Goal: Transaction & Acquisition: Purchase product/service

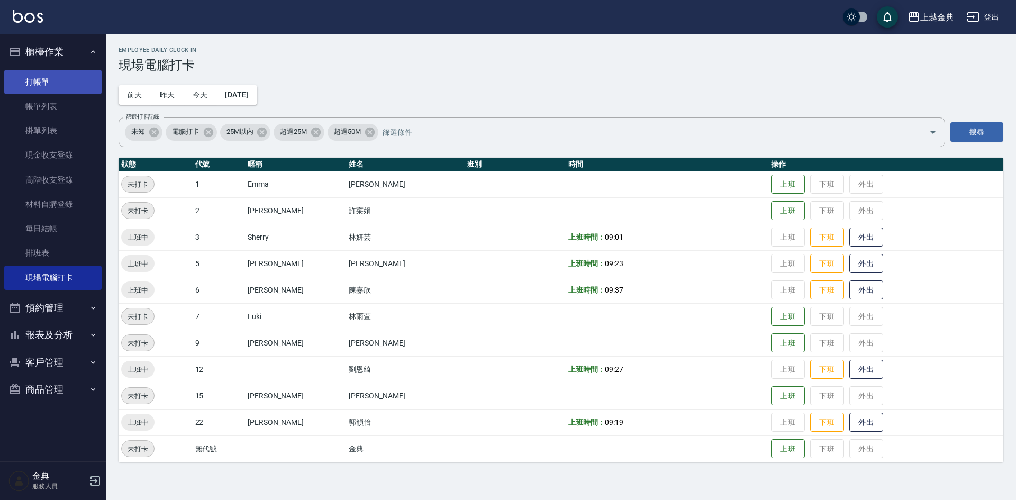
drag, startPoint x: 0, startPoint y: 0, endPoint x: 92, endPoint y: 92, distance: 129.4
click at [92, 92] on link "打帳單" at bounding box center [52, 82] width 97 height 24
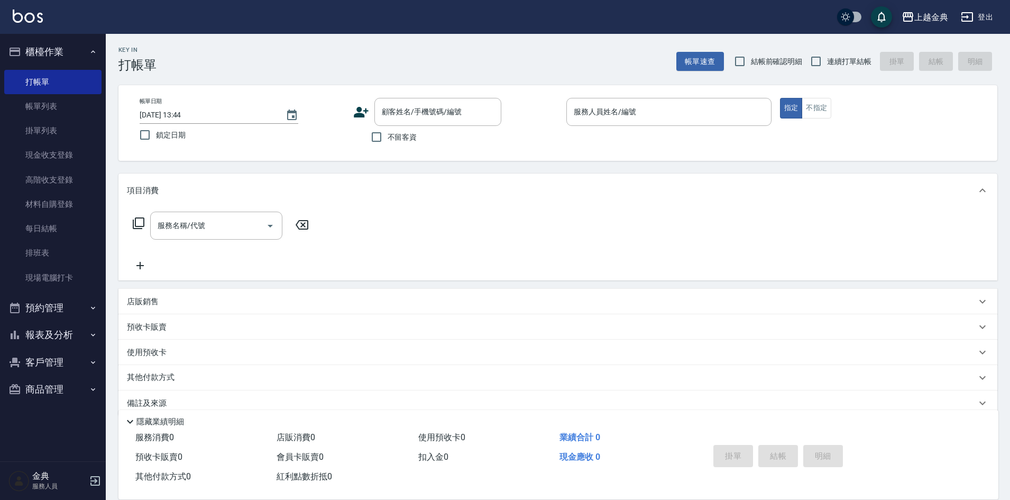
click at [400, 141] on span "不留客資" at bounding box center [403, 137] width 30 height 11
click at [388, 141] on input "不留客資" at bounding box center [377, 137] width 22 height 22
checkbox input "true"
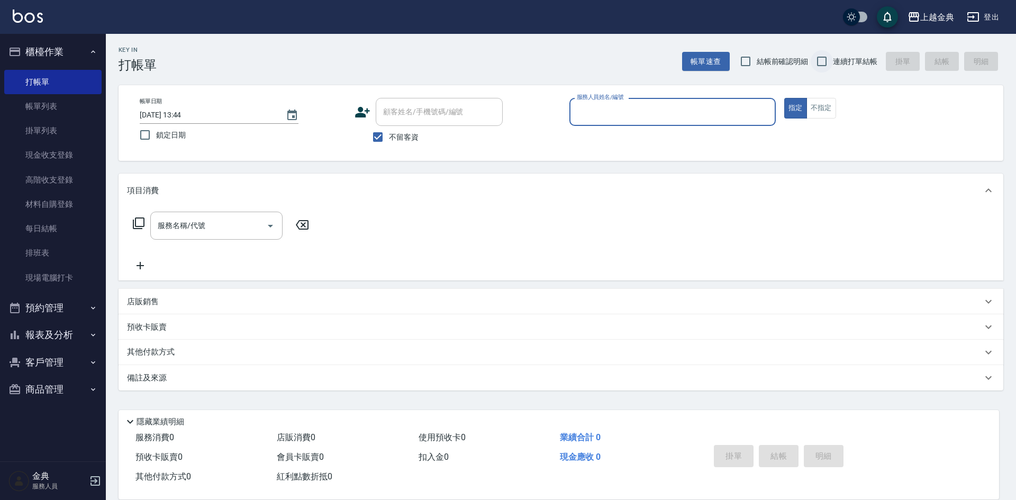
click at [821, 64] on input "連續打單結帳" at bounding box center [822, 61] width 22 height 22
checkbox input "true"
click at [821, 97] on div "帳單日期 [DATE] 13:44 鎖定日期 顧客姓名/手機號碼/編號 顧客姓名/手機號碼/編號 不留客資 服務人員姓名/編號 服務人員姓名/編號 指定 不指定" at bounding box center [561, 123] width 885 height 76
click at [804, 111] on button "指定" at bounding box center [795, 108] width 23 height 21
click at [813, 109] on button "不指定" at bounding box center [821, 108] width 30 height 21
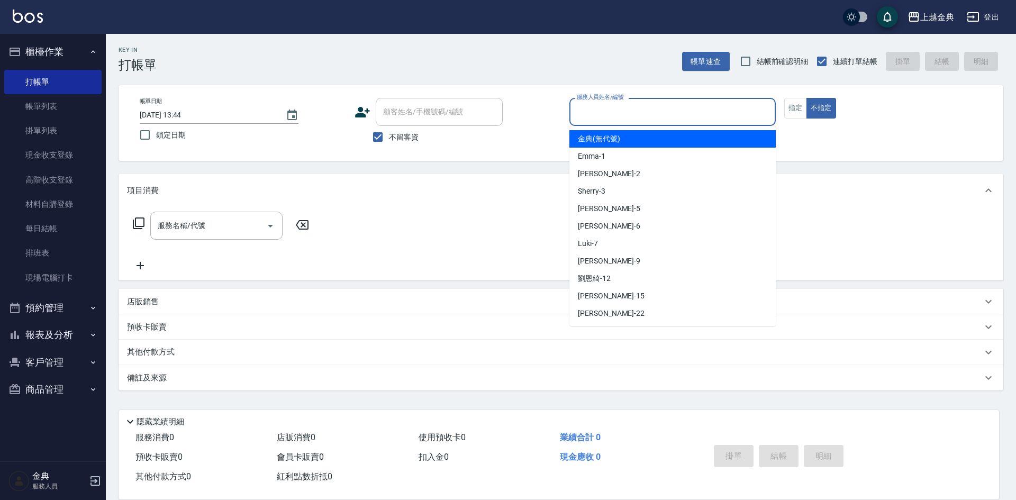
click at [706, 119] on input "服務人員姓名/編號" at bounding box center [672, 112] width 197 height 19
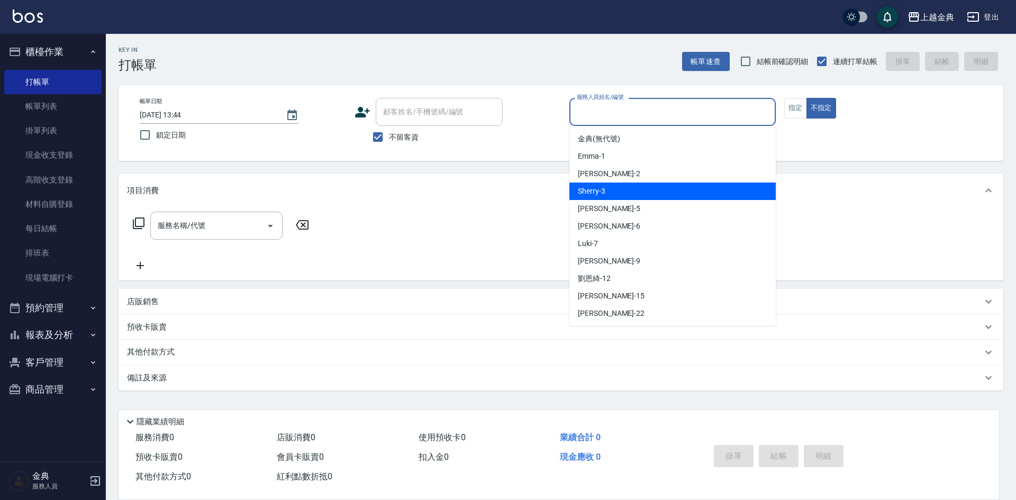
click at [643, 189] on div "Sherry -3" at bounding box center [672, 191] width 206 height 17
type input "Sherry-3"
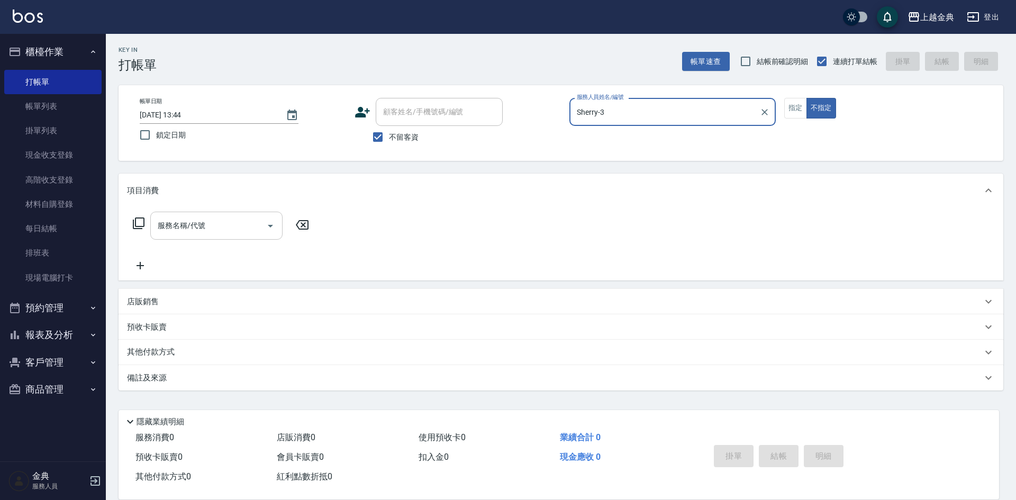
click at [203, 229] on input "服務名稱/代號" at bounding box center [208, 225] width 107 height 19
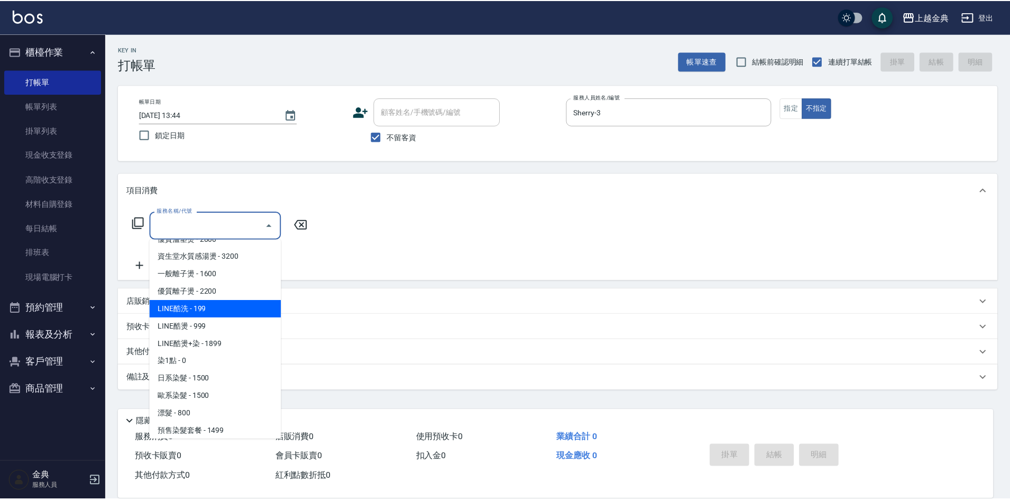
scroll to position [317, 0]
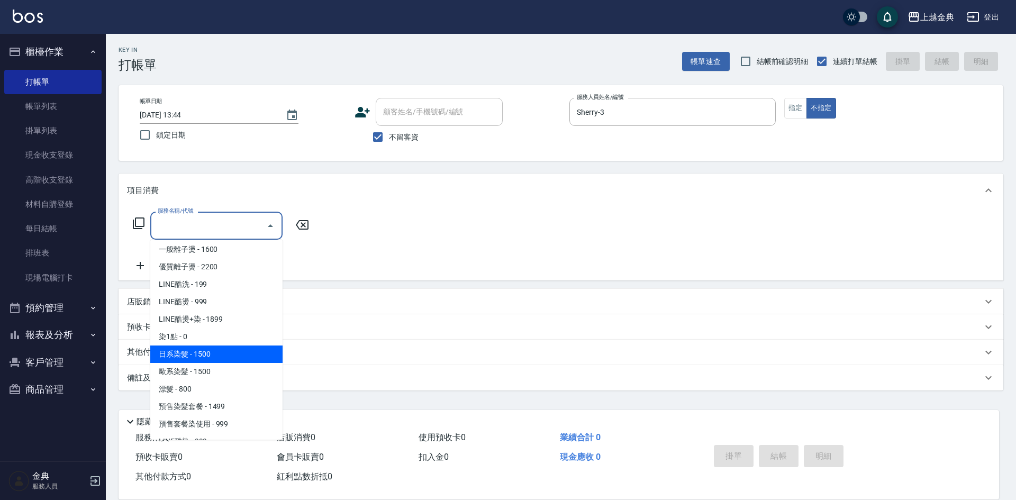
click at [226, 352] on span "日系染髮 - 1500" at bounding box center [216, 353] width 132 height 17
type input "日系染髮(401)"
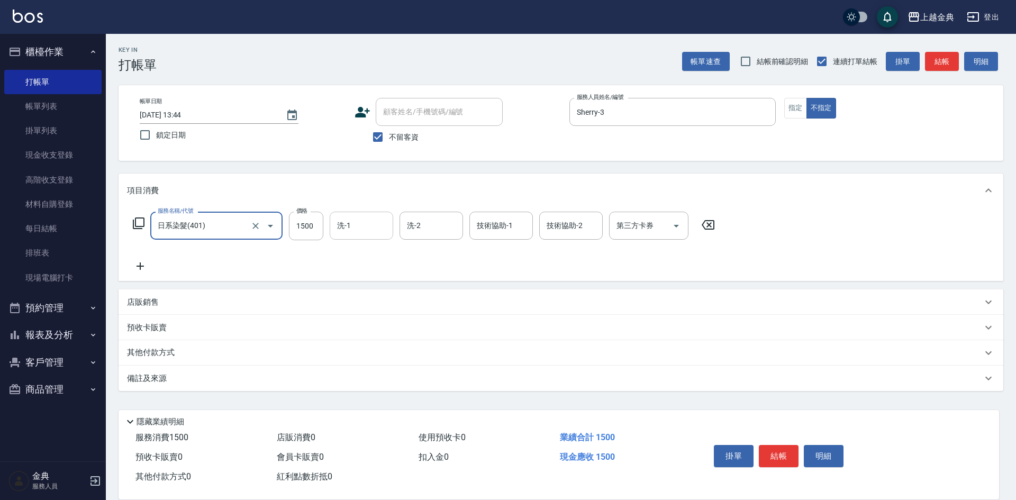
click at [346, 218] on div "洗-1 洗-1" at bounding box center [361, 226] width 63 height 28
type input "2899"
click at [147, 263] on icon at bounding box center [140, 266] width 26 height 13
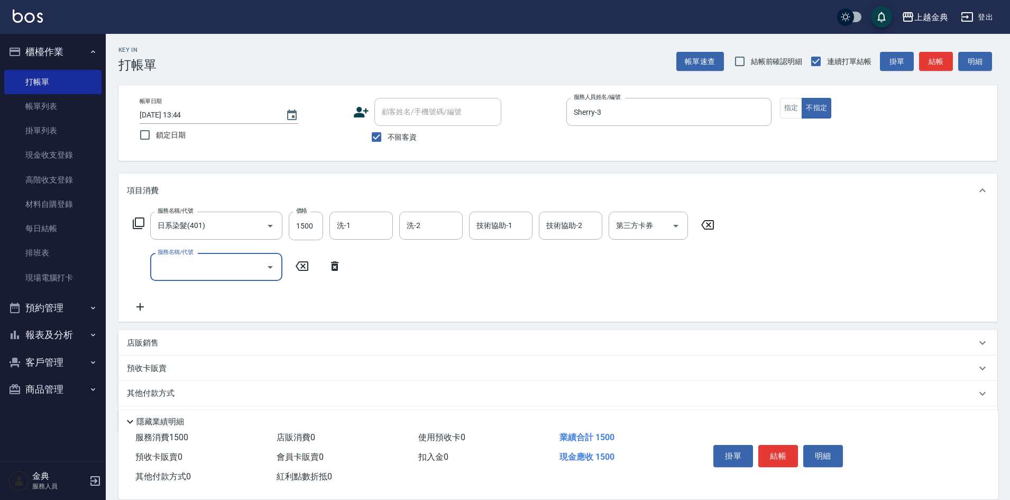
click at [172, 266] on input "服務名稱/代號" at bounding box center [208, 267] width 107 height 19
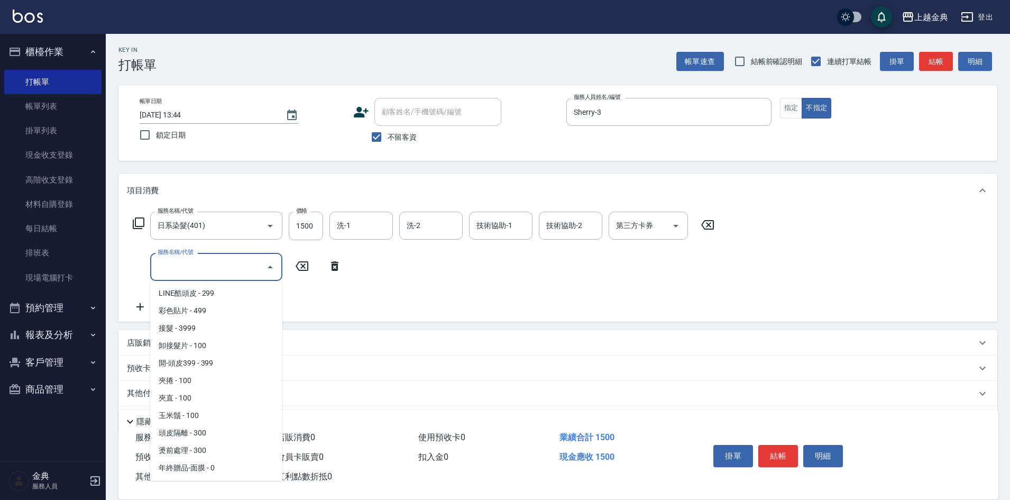
scroll to position [891, 0]
click at [212, 420] on span "頭皮隔離 - 300" at bounding box center [216, 415] width 132 height 17
type input "頭皮隔離(904)"
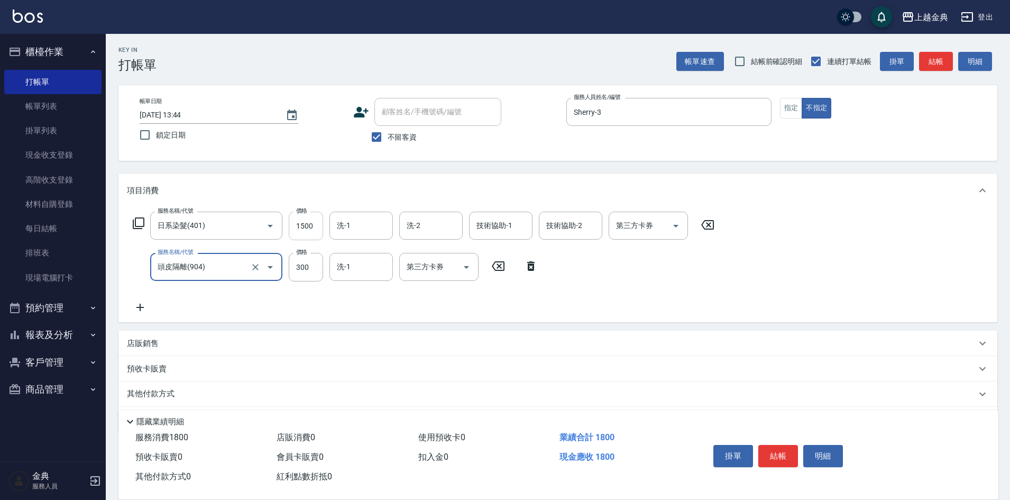
click at [318, 228] on input "1500" at bounding box center [306, 226] width 34 height 29
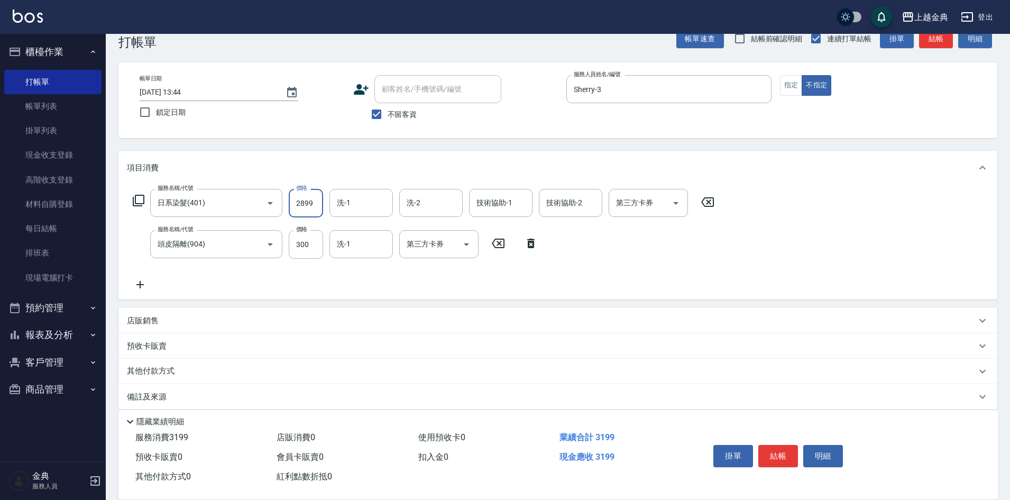
scroll to position [34, 0]
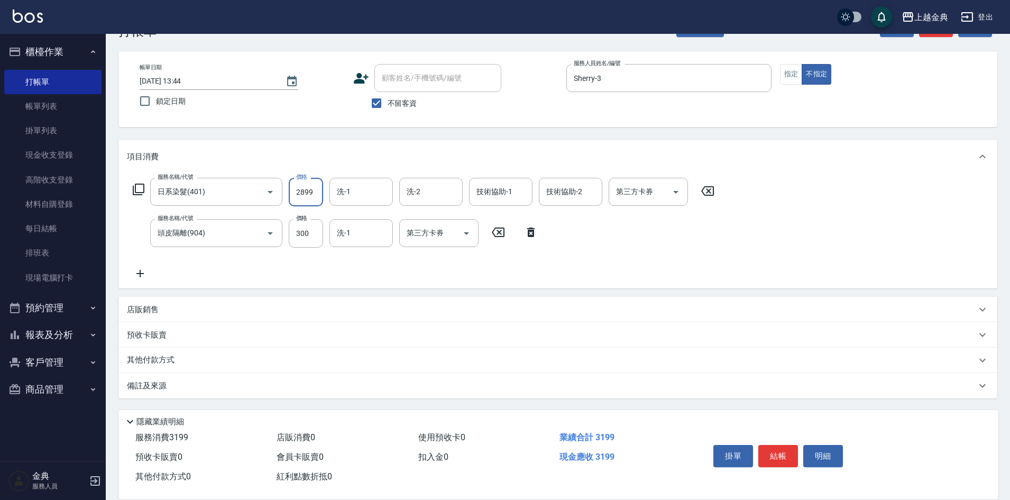
type input "2899"
click at [161, 356] on p "其他付款方式" at bounding box center [153, 360] width 53 height 12
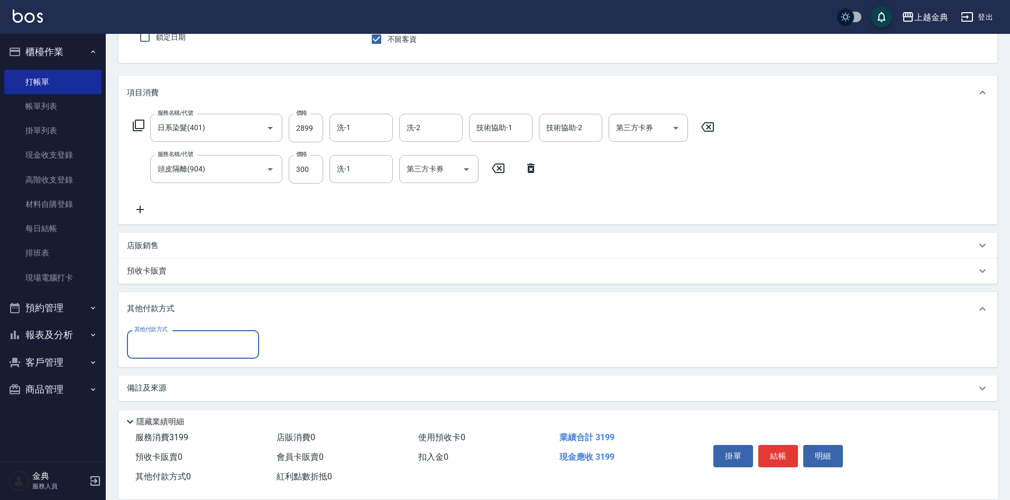
scroll to position [101, 0]
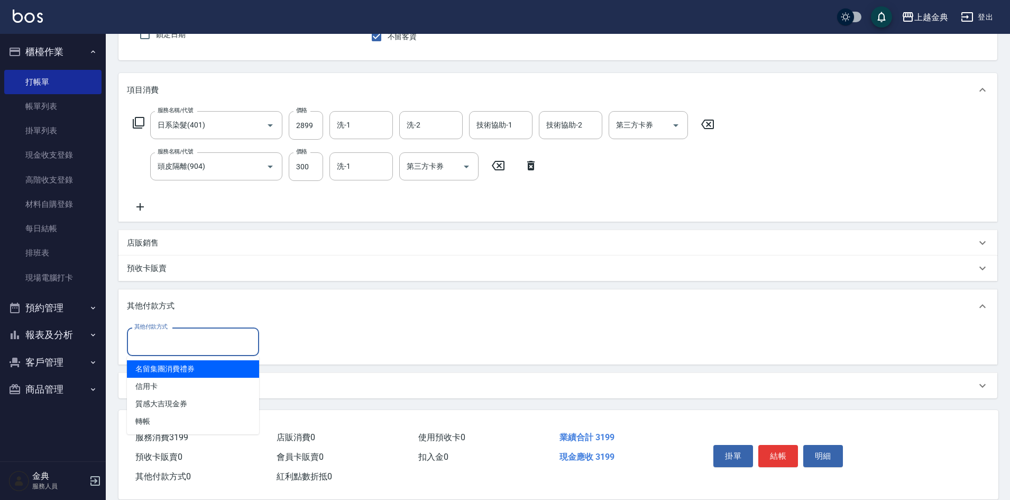
click at [174, 344] on input "其他付款方式" at bounding box center [193, 341] width 123 height 19
click at [177, 384] on span "信用卡" at bounding box center [193, 386] width 132 height 17
type input "信用卡"
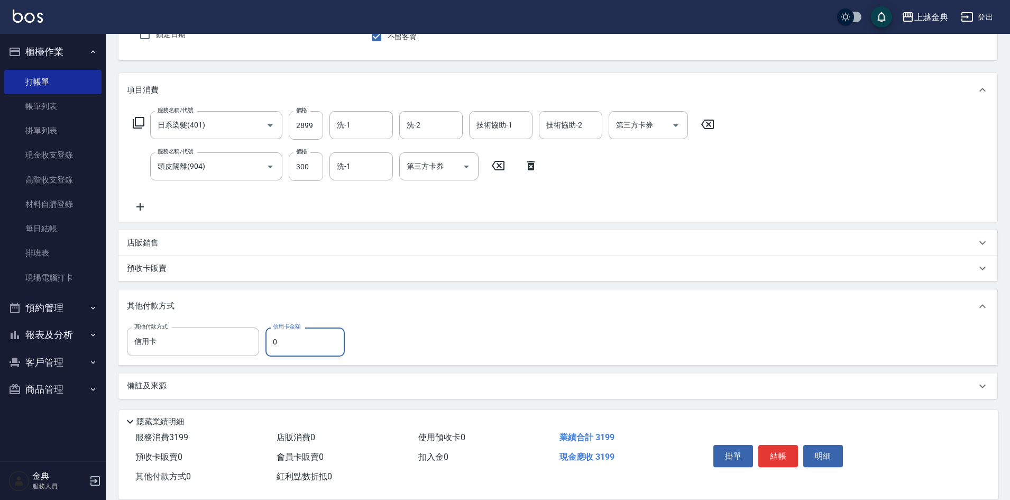
click at [304, 340] on input "0" at bounding box center [305, 341] width 79 height 29
type input "3199"
click at [776, 453] on button "結帳" at bounding box center [779, 456] width 40 height 22
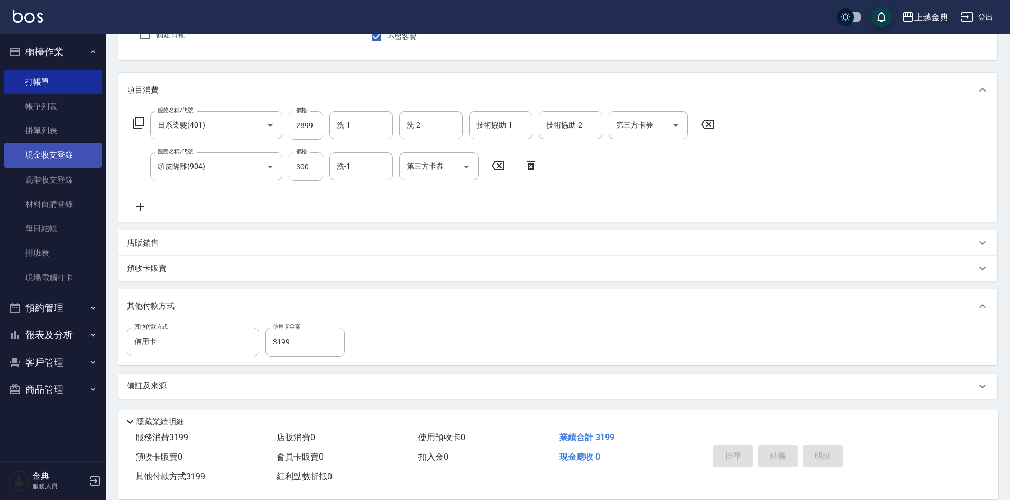
type input "[DATE] 13:45"
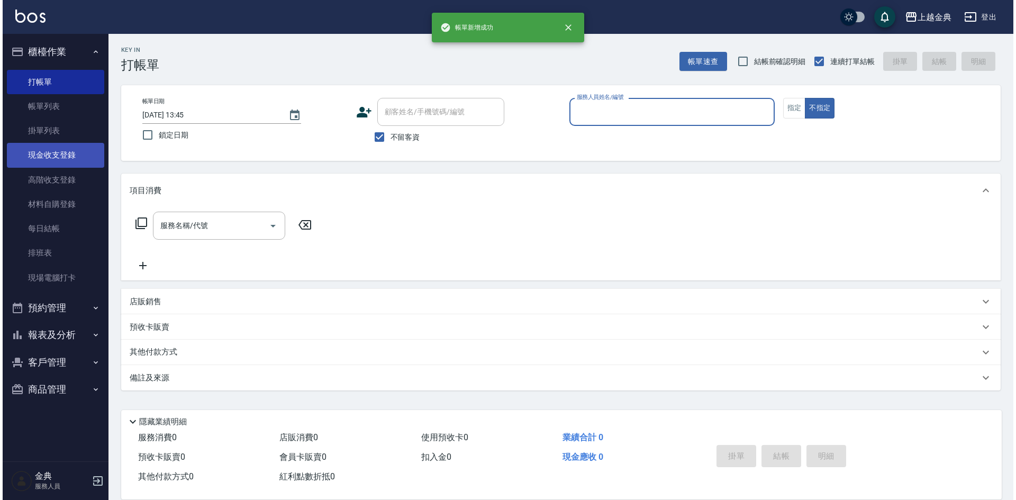
scroll to position [0, 0]
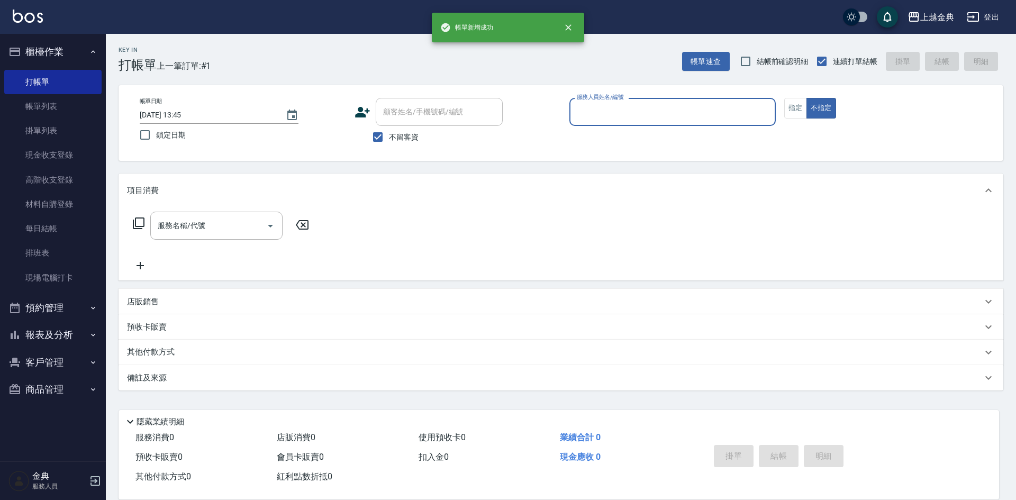
click at [663, 130] on p at bounding box center [672, 131] width 206 height 11
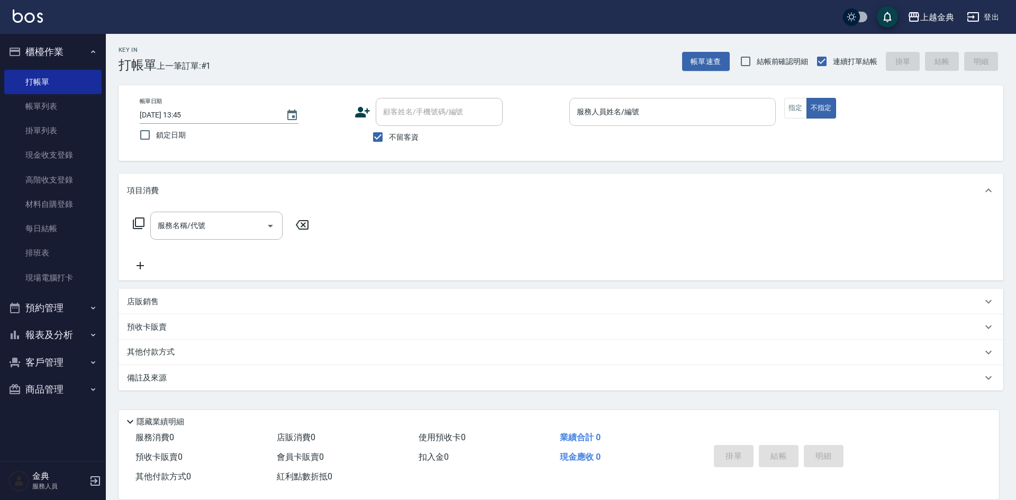
click at [635, 116] on input "服務人員姓名/編號" at bounding box center [672, 112] width 197 height 19
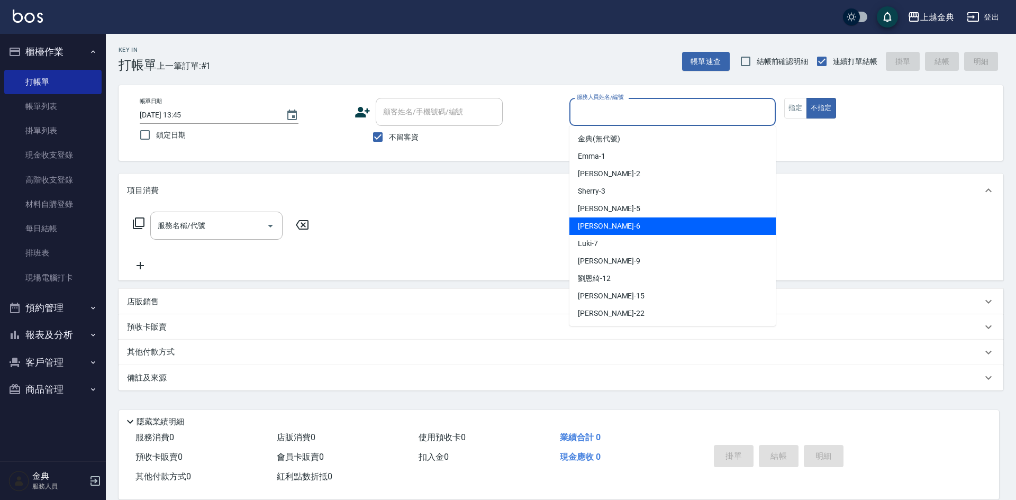
drag, startPoint x: 604, startPoint y: 226, endPoint x: 438, endPoint y: 228, distance: 166.1
click at [603, 226] on div "[PERSON_NAME] -6" at bounding box center [672, 225] width 206 height 17
type input "[PERSON_NAME]-6"
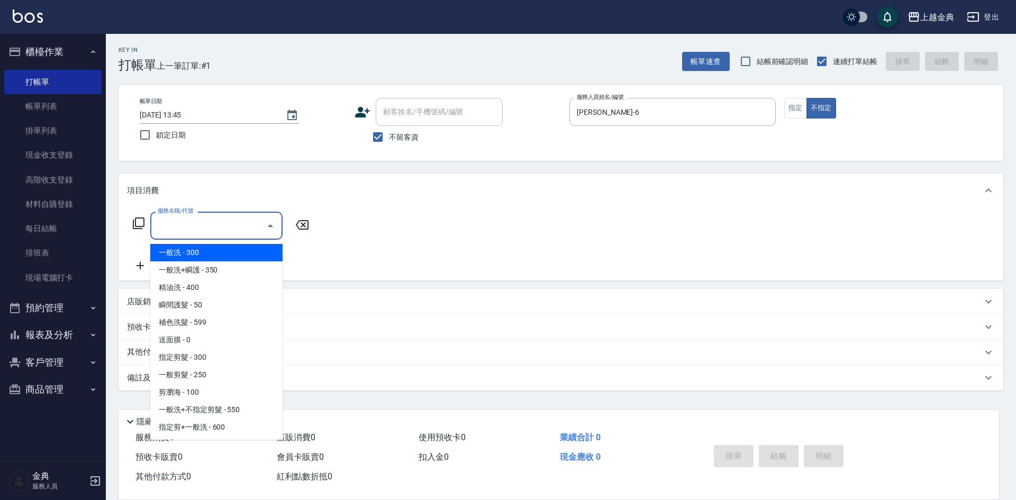
click at [218, 222] on input "服務名稱/代號" at bounding box center [208, 225] width 107 height 19
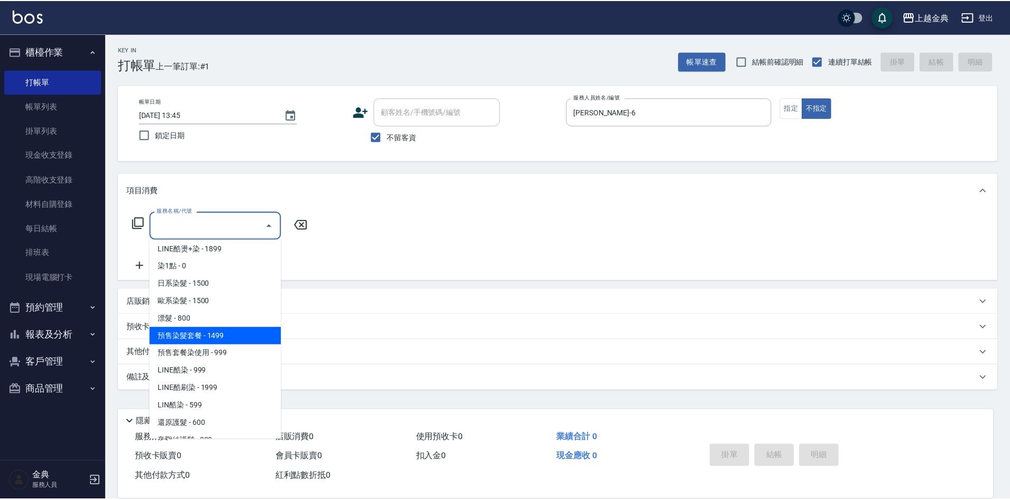
scroll to position [370, 0]
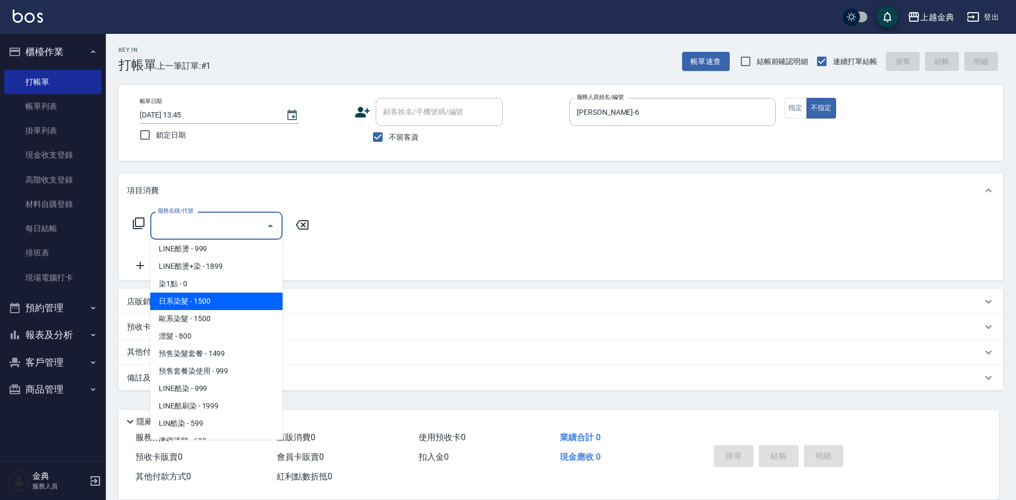
click at [204, 301] on span "日系染髮 - 1500" at bounding box center [216, 301] width 132 height 17
type input "日系染髮(401)"
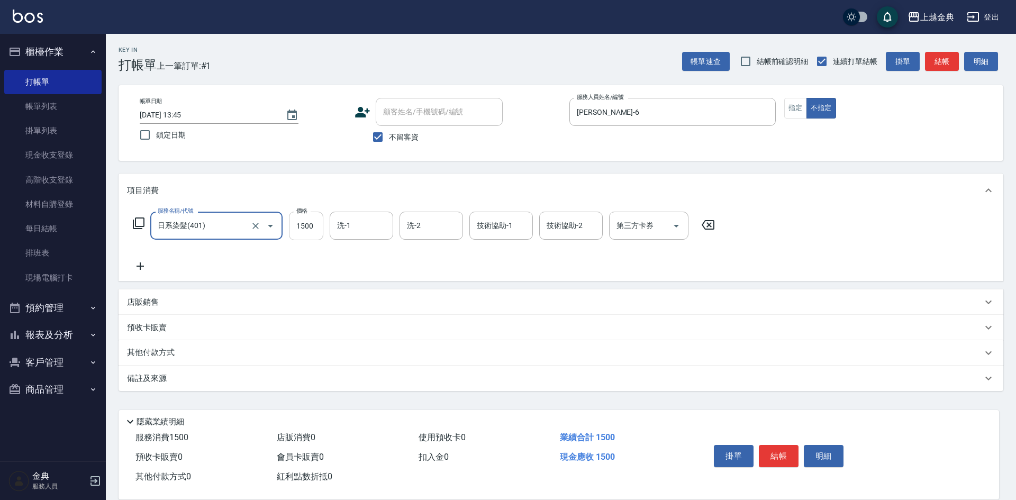
click at [307, 221] on input "1500" at bounding box center [306, 226] width 34 height 29
type input "1990"
click at [366, 221] on input "洗-1" at bounding box center [361, 225] width 54 height 19
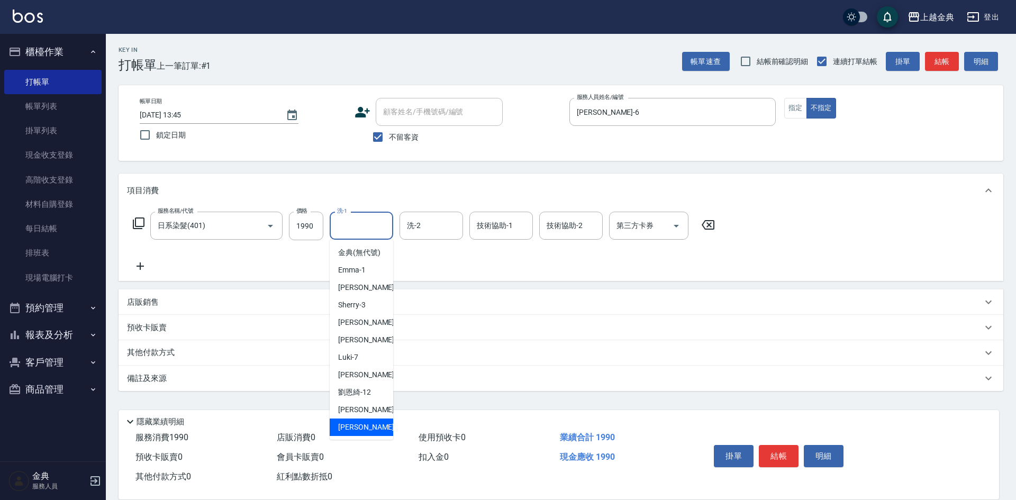
click at [370, 436] on div "[PERSON_NAME] -22" at bounding box center [361, 426] width 63 height 17
type input "[PERSON_NAME]-22"
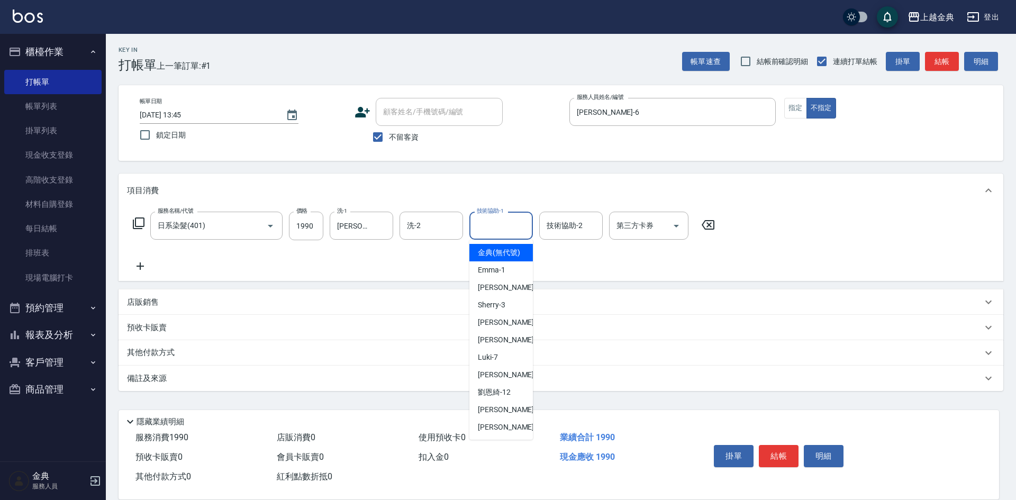
click at [502, 230] on input "技術協助-1" at bounding box center [501, 225] width 54 height 19
click at [507, 398] on span "[PERSON_NAME]-12" at bounding box center [494, 392] width 33 height 11
type input "[PERSON_NAME]-12"
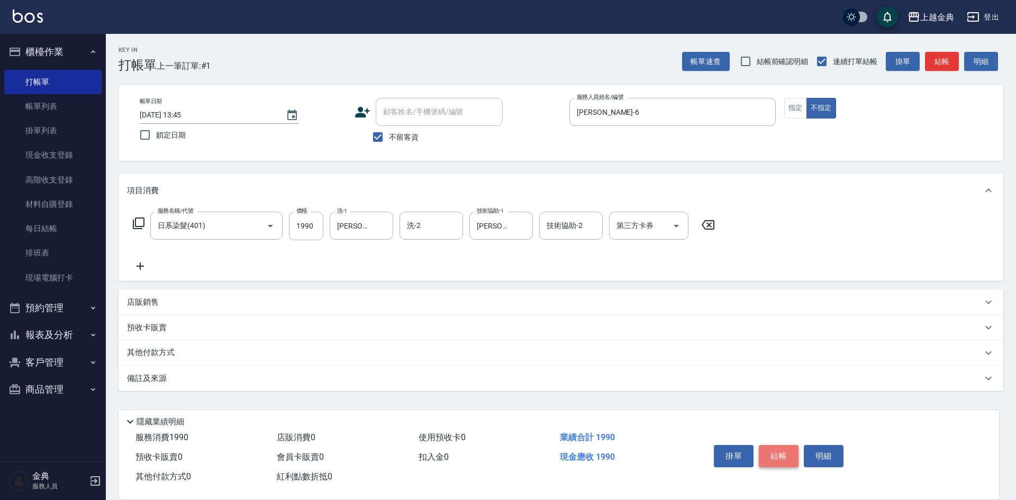
click at [779, 454] on button "結帳" at bounding box center [779, 456] width 40 height 22
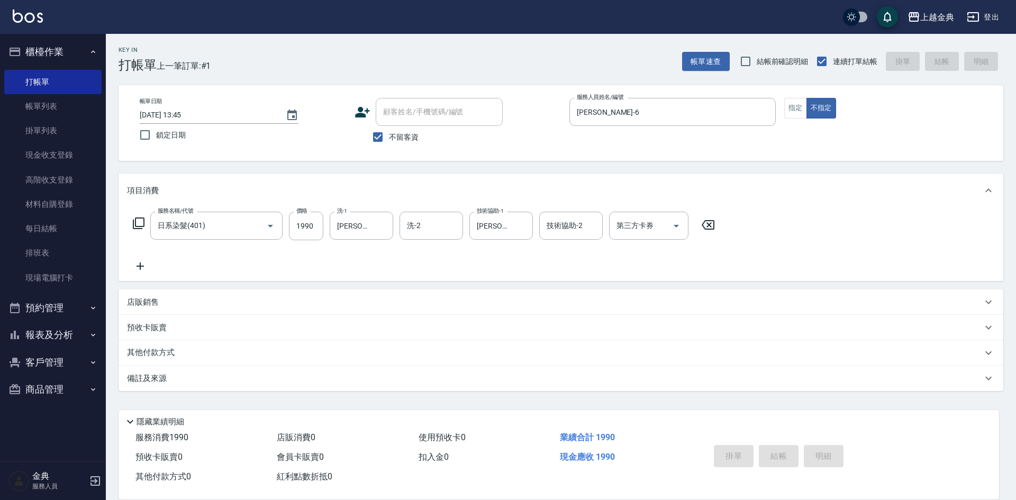
type input "[DATE] 13:46"
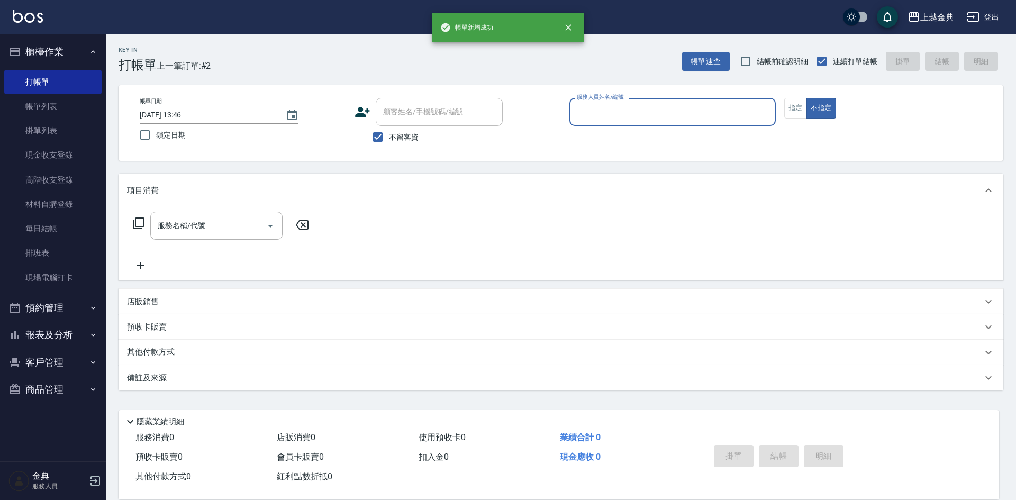
click at [676, 107] on input "服務人員姓名/編號" at bounding box center [672, 112] width 197 height 19
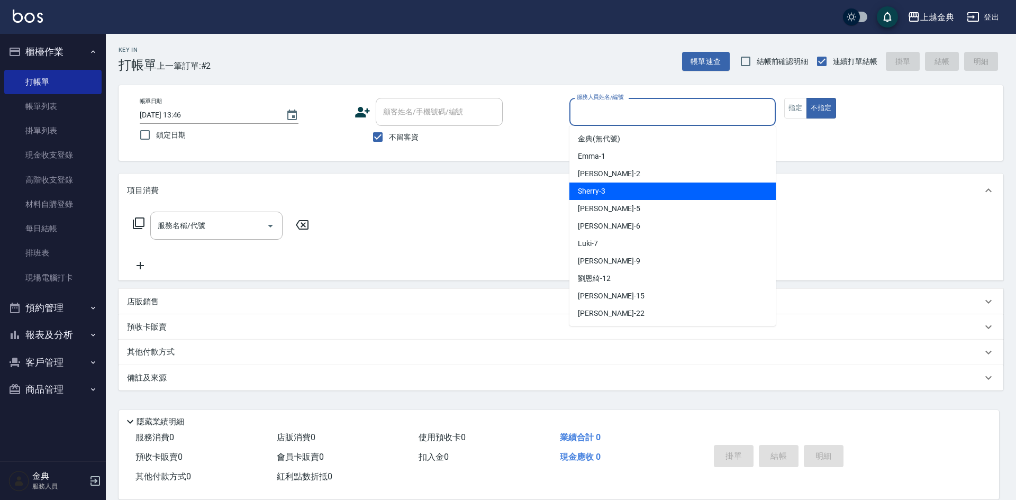
click at [640, 189] on div "Sherry -3" at bounding box center [672, 191] width 206 height 17
type input "Sherry-3"
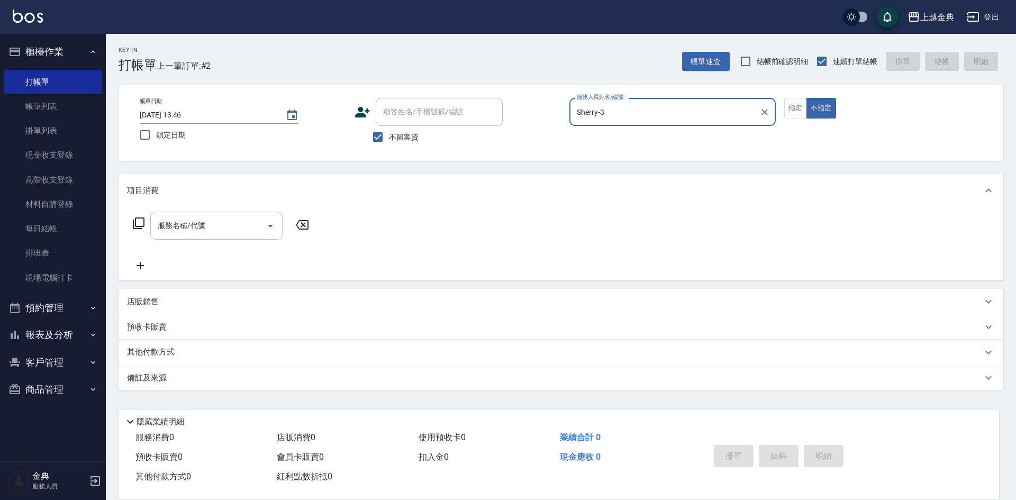
click at [248, 237] on div "服務名稱/代號" at bounding box center [216, 226] width 132 height 28
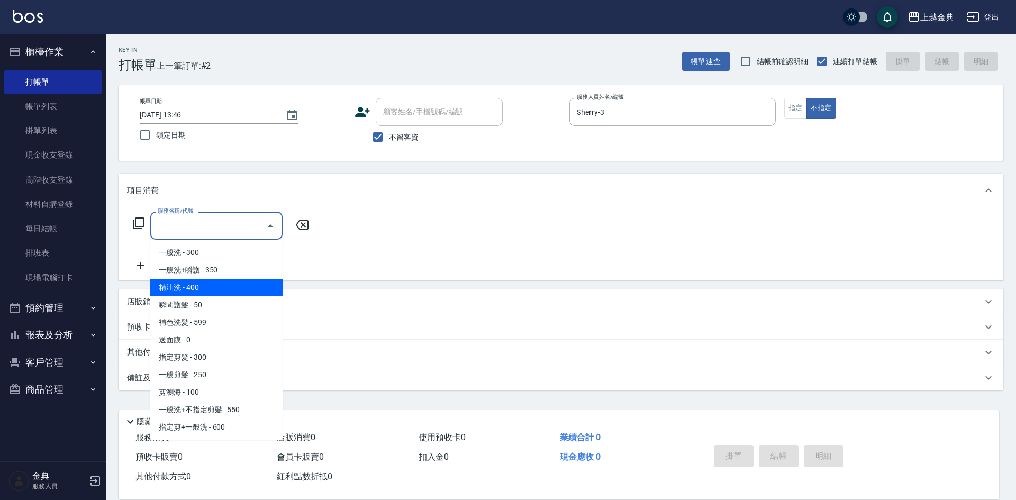
click at [241, 288] on span "精油洗 - 400" at bounding box center [216, 287] width 132 height 17
type input "精油洗(102)"
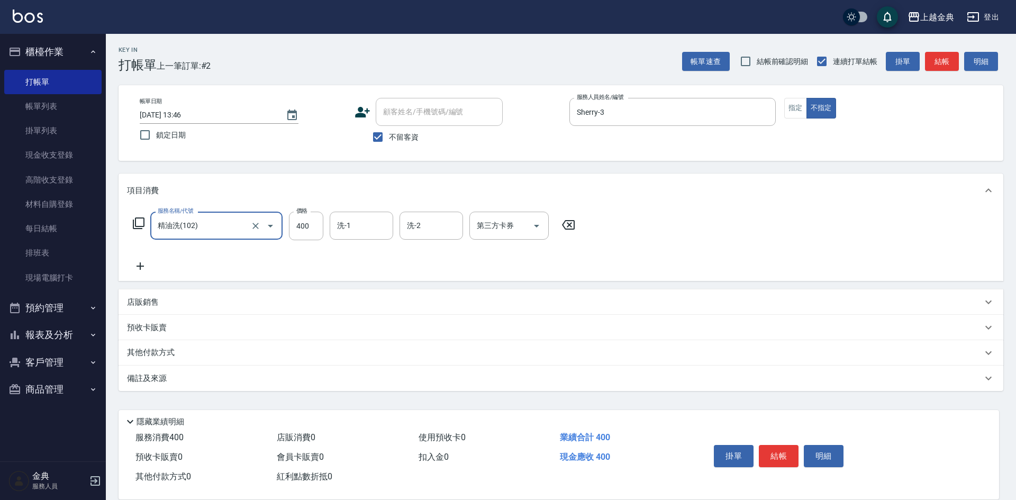
click at [345, 229] on input "洗-1" at bounding box center [361, 225] width 54 height 19
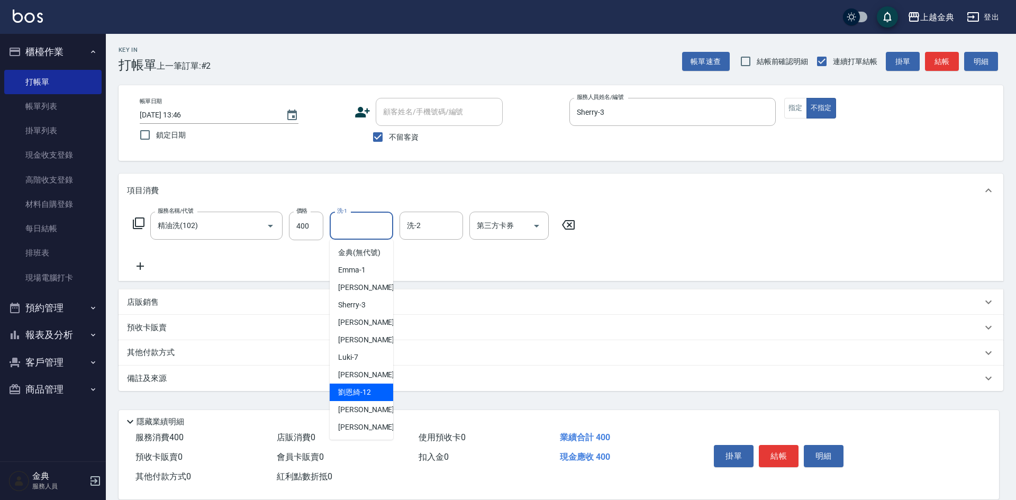
click at [363, 398] on span "[PERSON_NAME]-12" at bounding box center [354, 392] width 33 height 11
type input "[PERSON_NAME]-12"
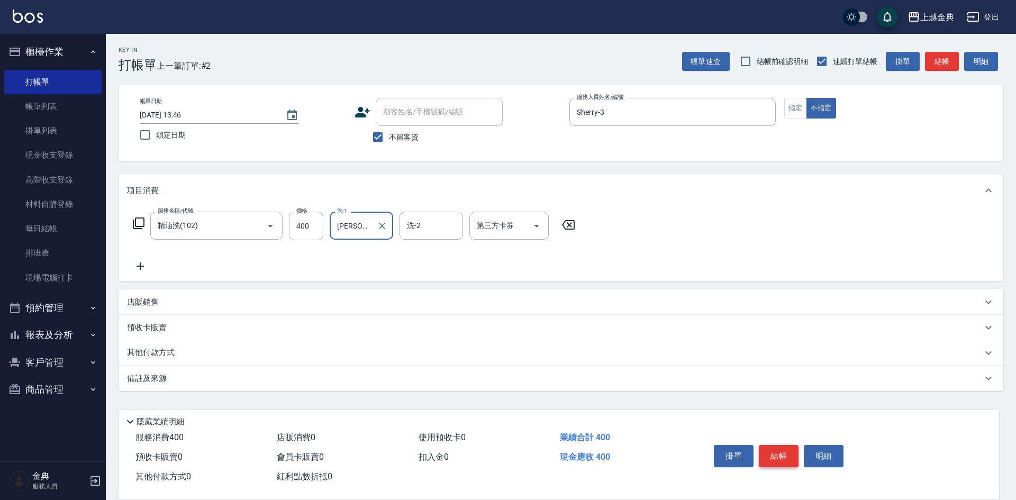
click at [782, 452] on button "結帳" at bounding box center [779, 456] width 40 height 22
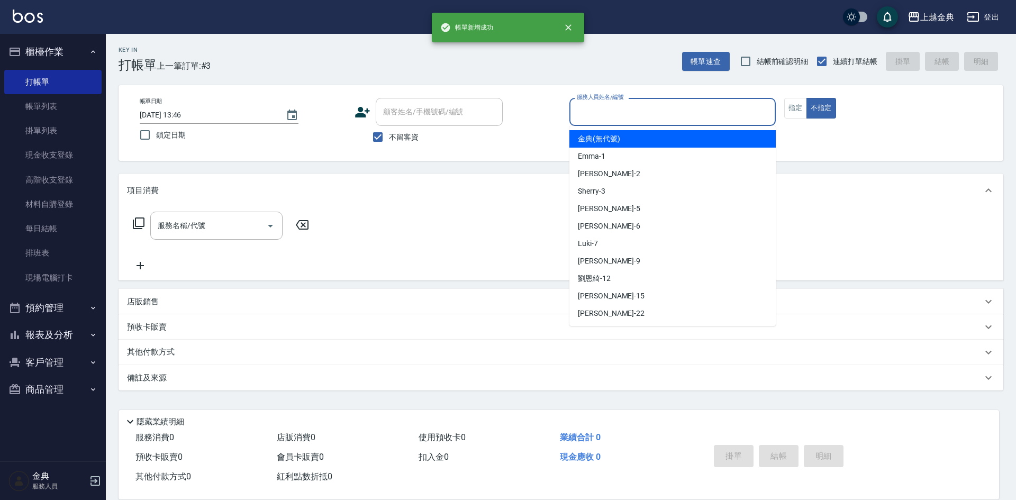
drag, startPoint x: 647, startPoint y: 112, endPoint x: 648, endPoint y: 123, distance: 11.1
click at [649, 112] on input "服務人員姓名/編號" at bounding box center [672, 112] width 197 height 19
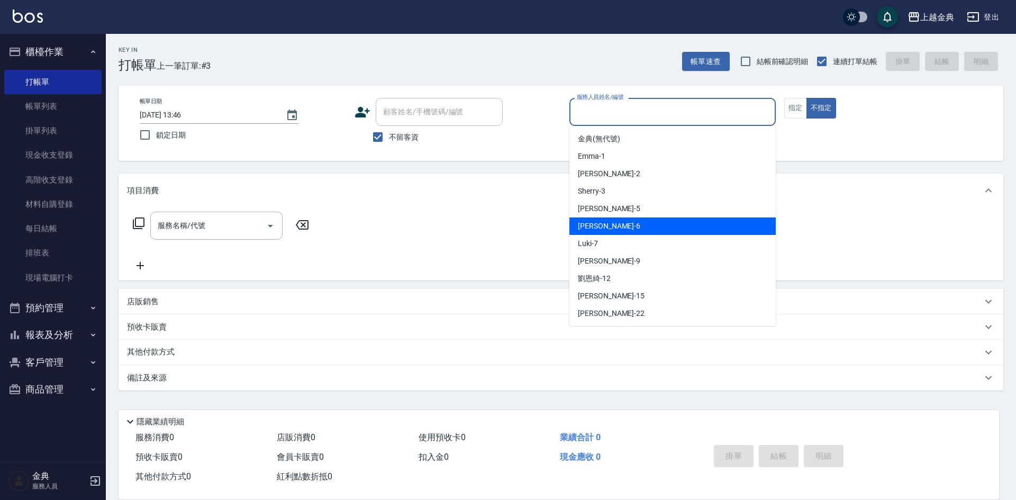
click at [597, 231] on span "[PERSON_NAME] -6" at bounding box center [609, 226] width 62 height 11
type input "[PERSON_NAME]-6"
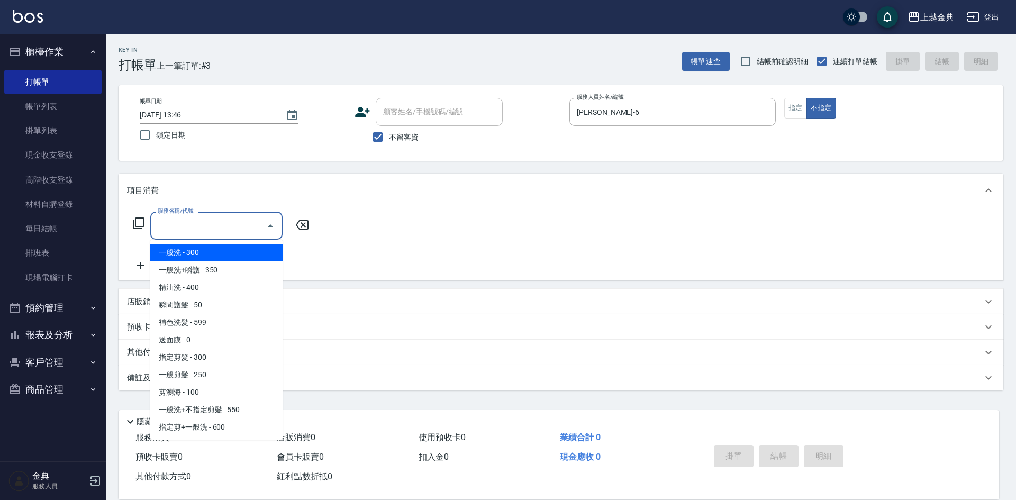
click at [217, 229] on input "服務名稱/代號" at bounding box center [208, 225] width 107 height 19
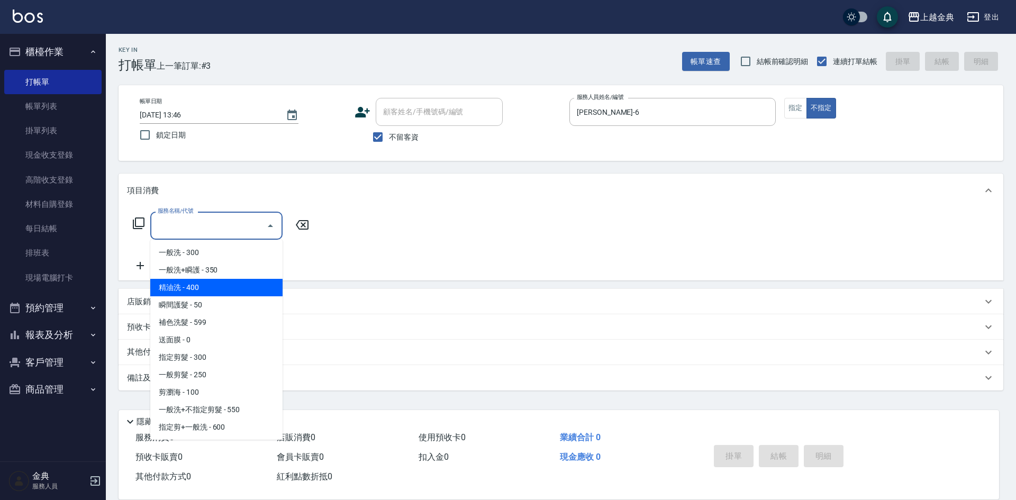
click at [210, 280] on span "精油洗 - 400" at bounding box center [216, 287] width 132 height 17
type input "精油洗(102)"
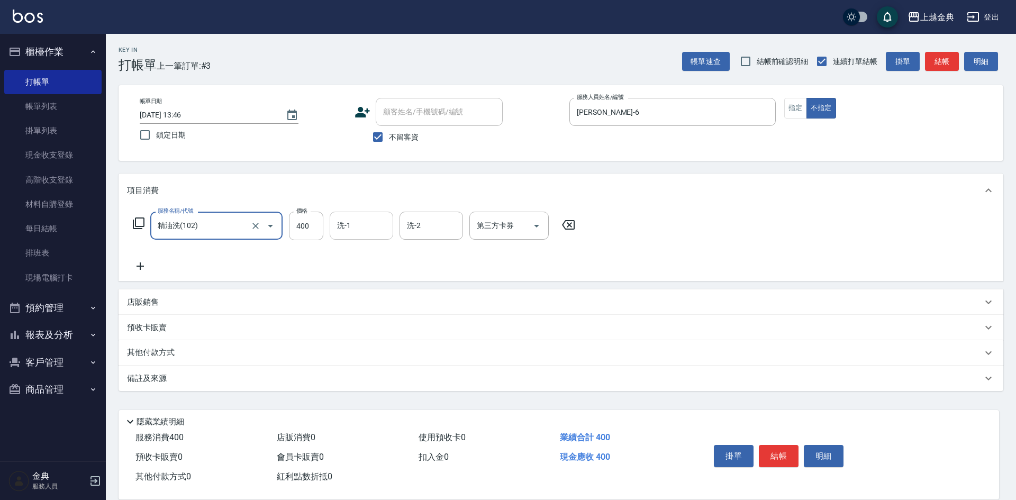
click at [371, 234] on input "洗-1" at bounding box center [361, 225] width 54 height 19
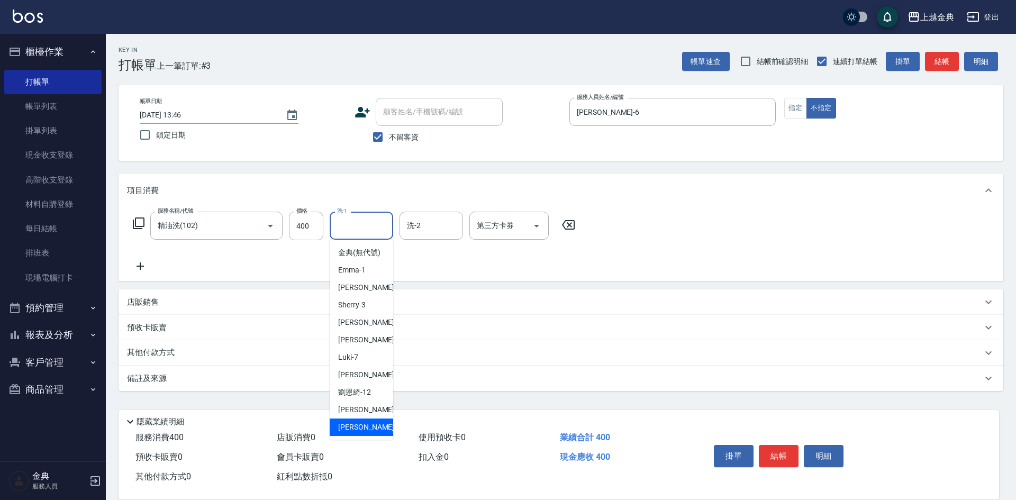
click at [363, 436] on div "[PERSON_NAME] -22" at bounding box center [361, 426] width 63 height 17
type input "[PERSON_NAME]-22"
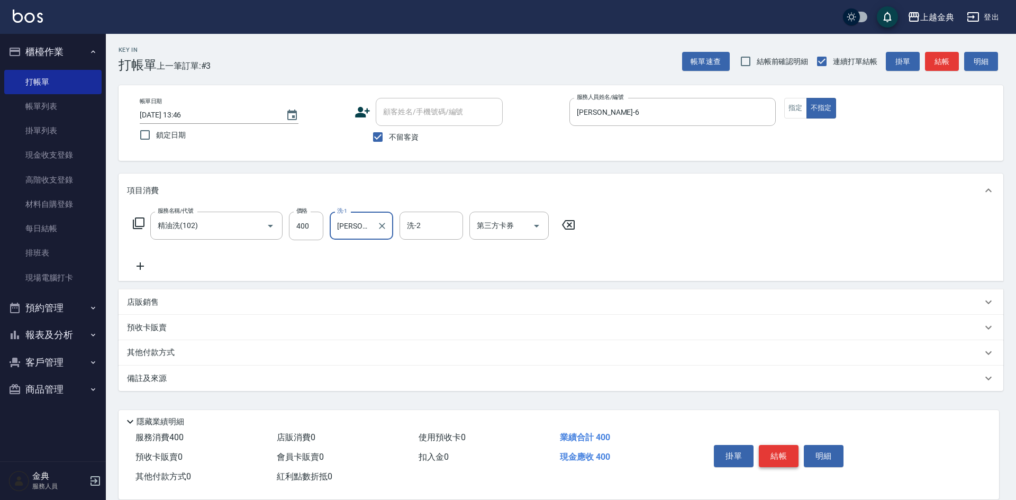
click at [786, 453] on button "結帳" at bounding box center [779, 456] width 40 height 22
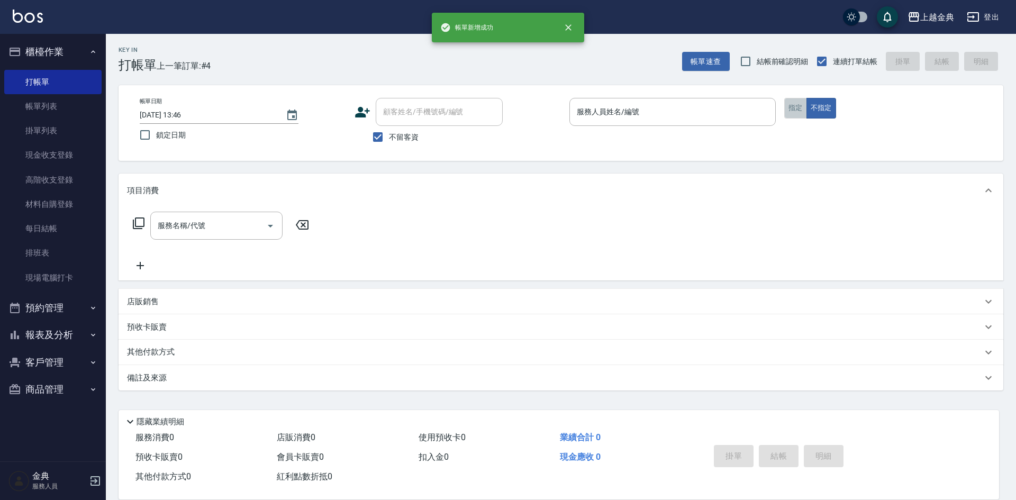
click at [791, 107] on button "指定" at bounding box center [795, 108] width 23 height 21
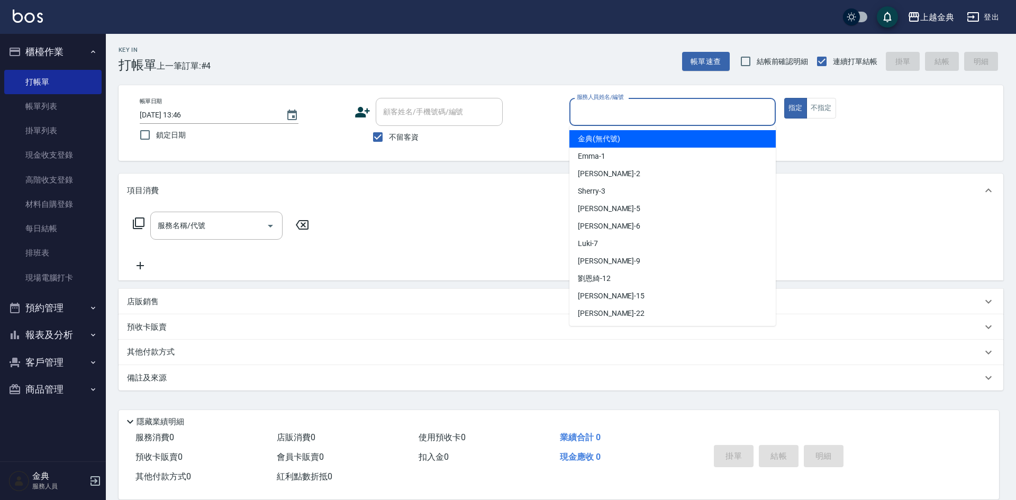
click at [675, 115] on input "服務人員姓名/編號" at bounding box center [672, 112] width 197 height 19
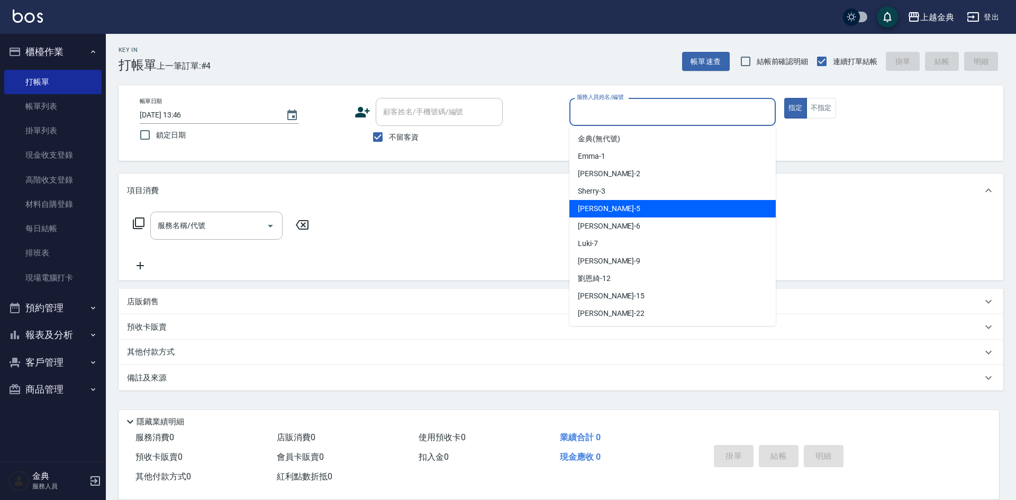
click at [607, 208] on div "[PERSON_NAME] -5" at bounding box center [672, 208] width 206 height 17
type input "[PERSON_NAME]-5"
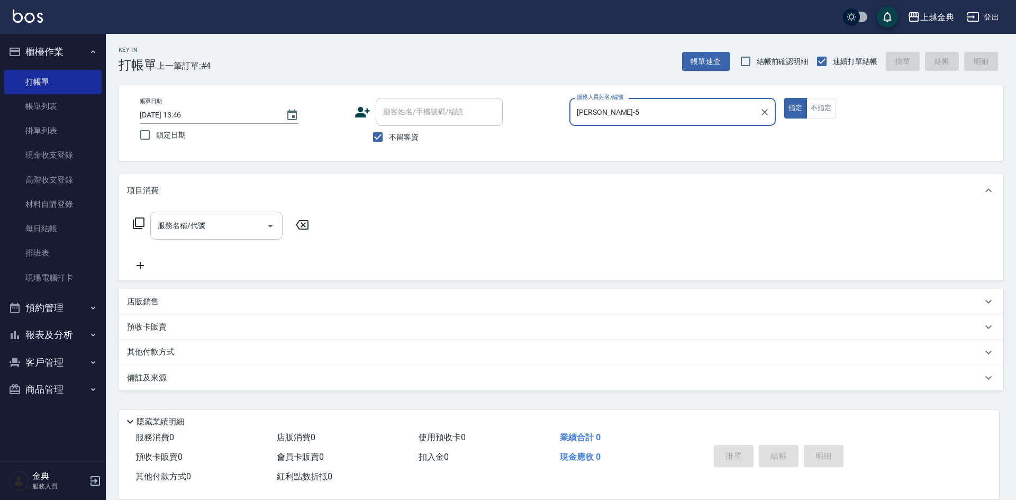
click at [256, 236] on div "服務名稱/代號" at bounding box center [216, 226] width 132 height 28
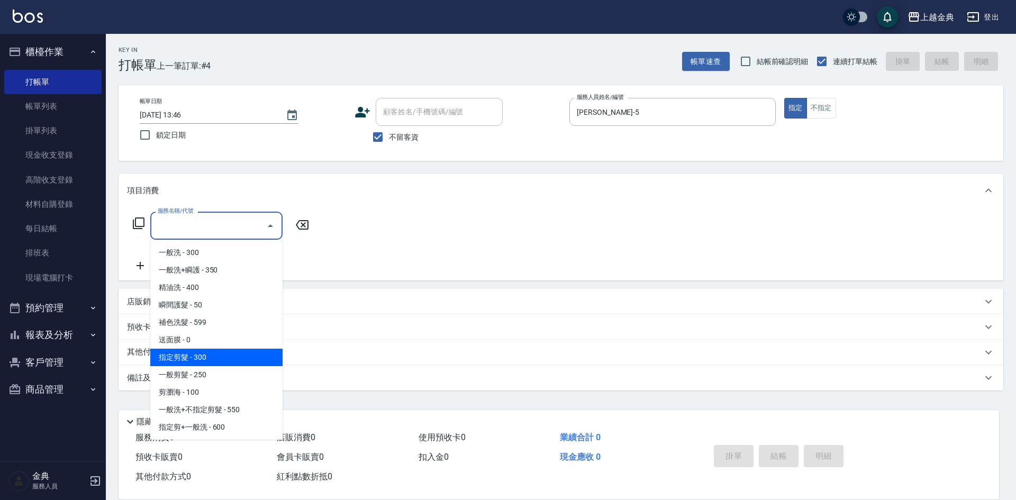
click at [235, 360] on span "指定剪髮 - 300" at bounding box center [216, 357] width 132 height 17
type input "指定剪髮(199)"
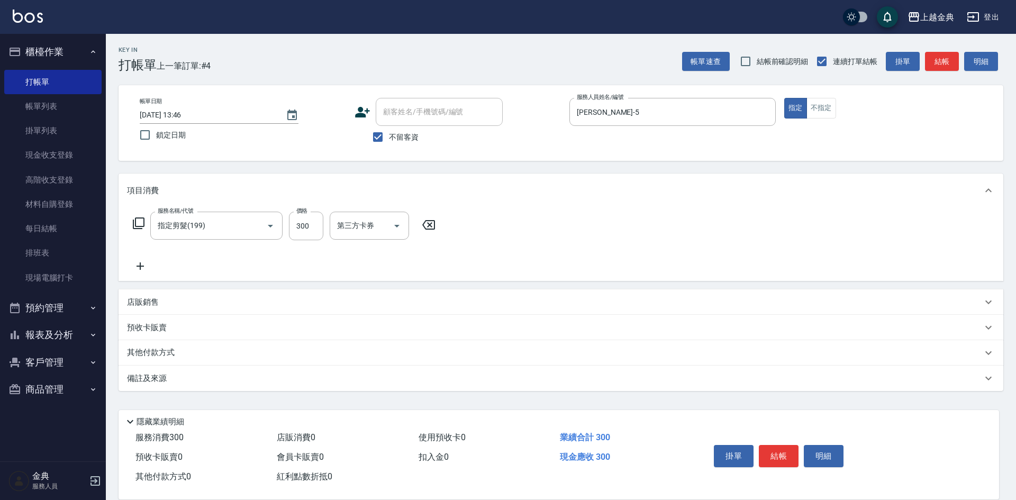
click at [132, 261] on icon at bounding box center [140, 266] width 26 height 13
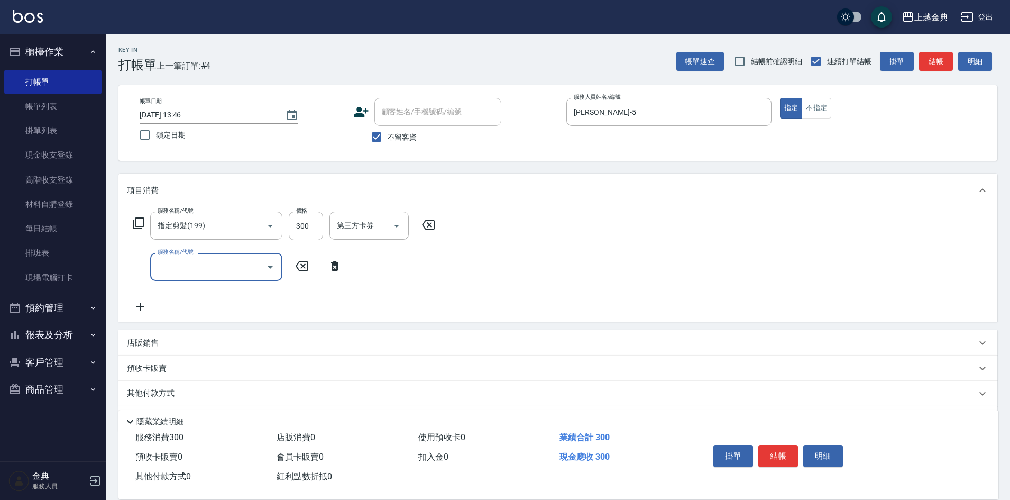
click at [180, 265] on input "服務名稱/代號" at bounding box center [208, 267] width 107 height 19
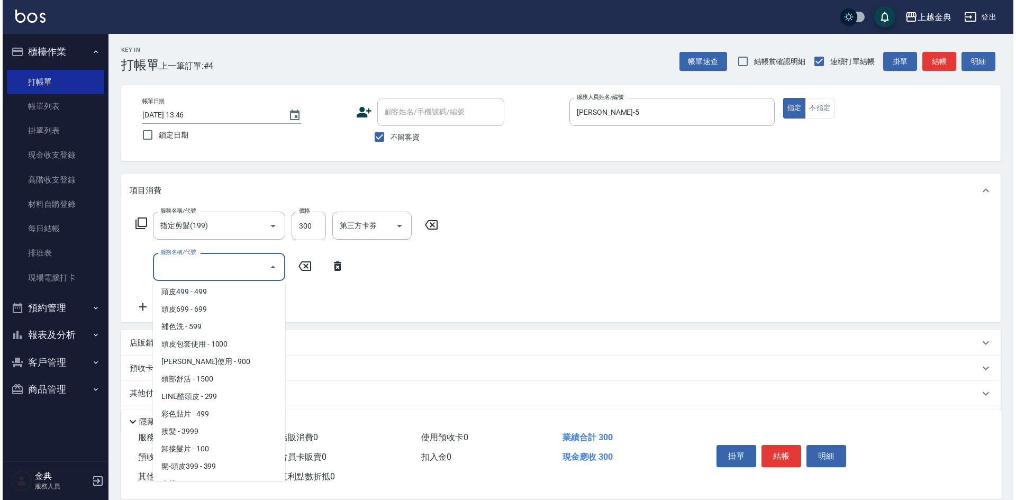
scroll to position [794, 0]
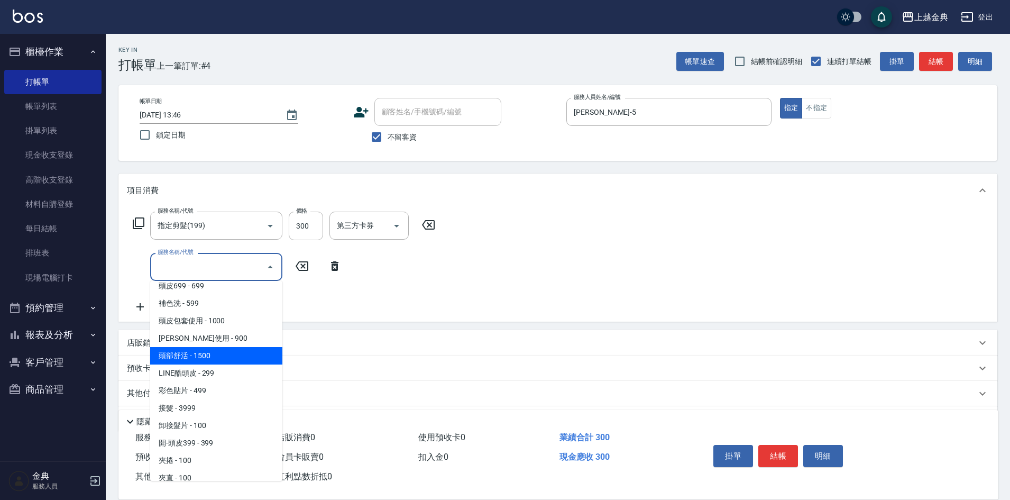
click at [220, 357] on span "頭部舒活 - 1500" at bounding box center [216, 355] width 132 height 17
type input "頭部舒活(607)"
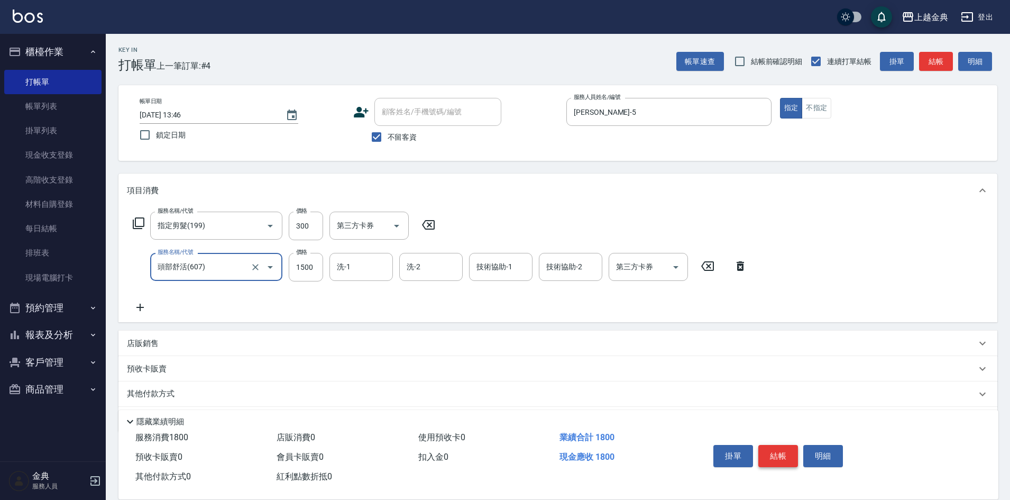
click at [776, 450] on button "結帳" at bounding box center [779, 456] width 40 height 22
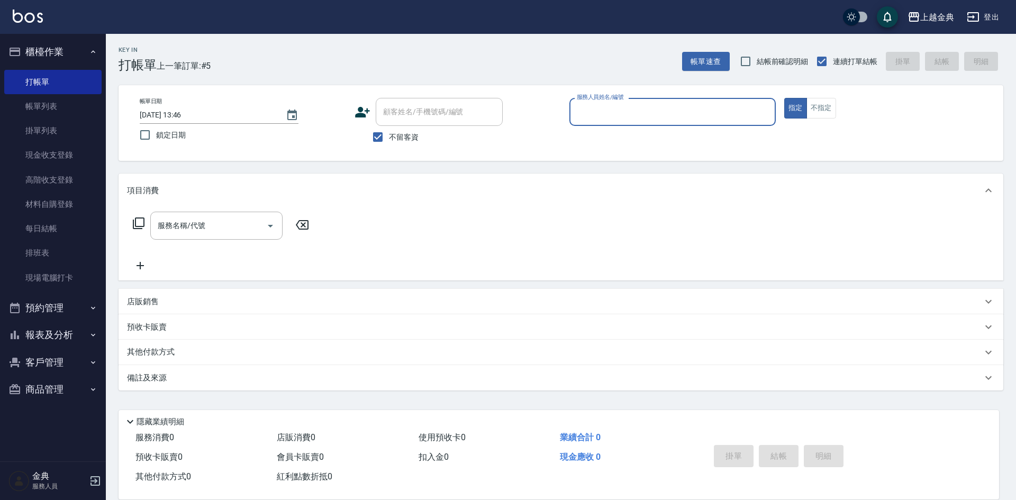
click at [671, 109] on input "服務人員姓名/編號" at bounding box center [672, 112] width 197 height 19
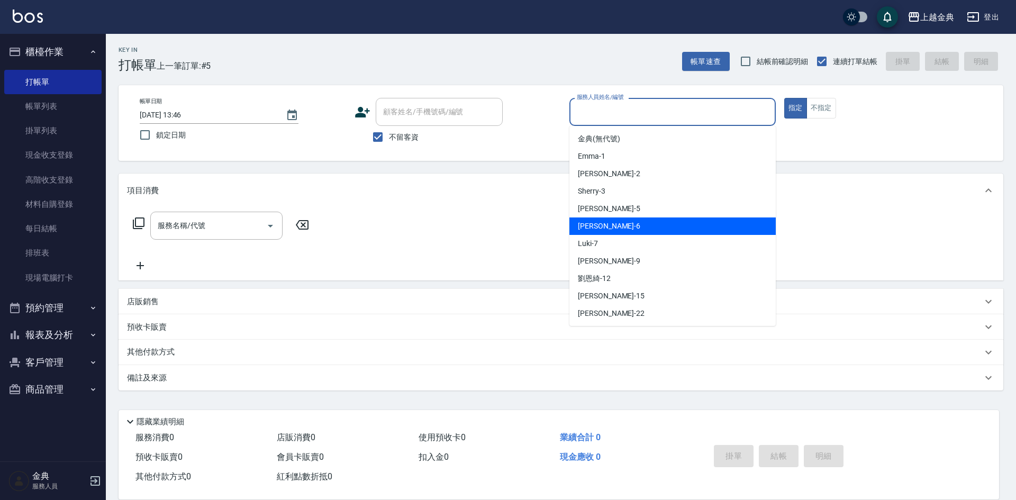
click at [611, 232] on div "[PERSON_NAME] -6" at bounding box center [672, 225] width 206 height 17
type input "[PERSON_NAME]-6"
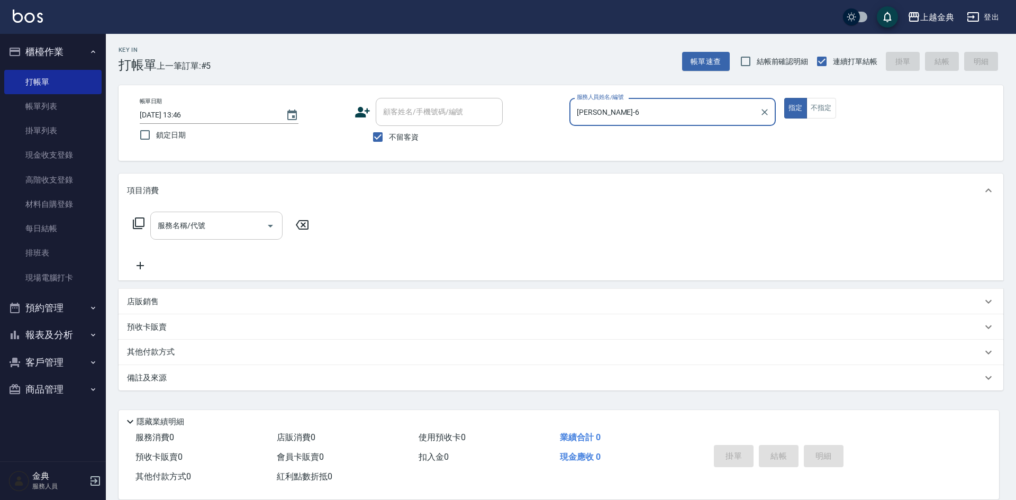
click at [213, 230] on input "服務名稱/代號" at bounding box center [208, 225] width 107 height 19
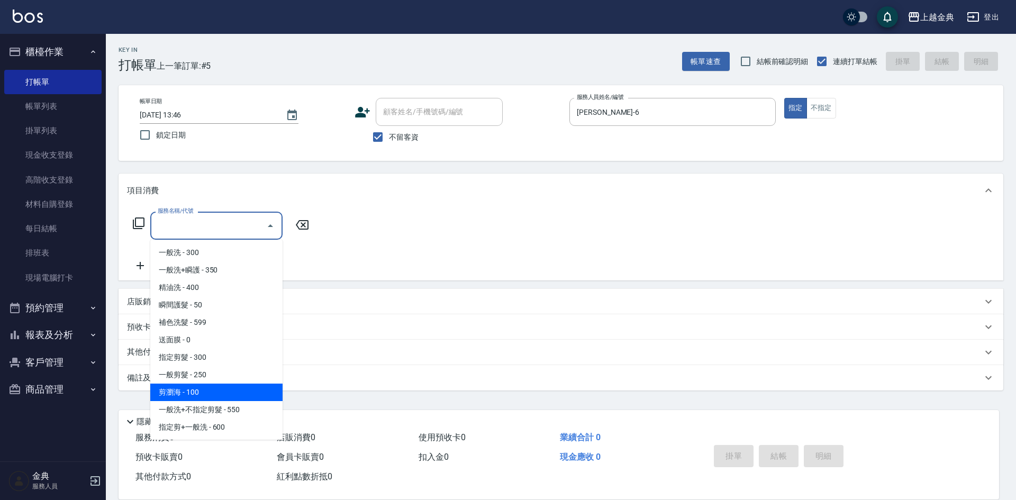
click at [211, 396] on span "剪瀏海 - 100" at bounding box center [216, 392] width 132 height 17
type input "剪瀏海(202)"
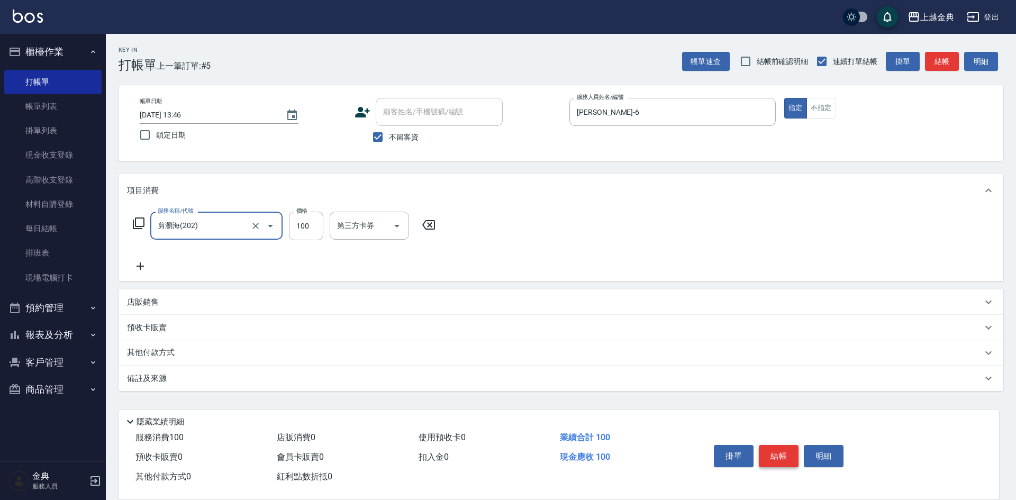
click at [779, 450] on button "結帳" at bounding box center [779, 456] width 40 height 22
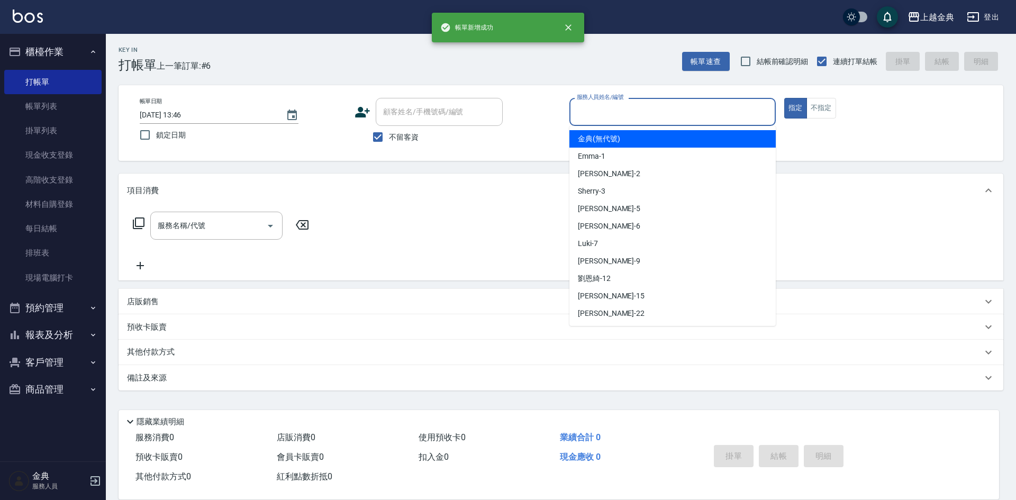
click at [706, 106] on input "服務人員姓名/編號" at bounding box center [672, 112] width 197 height 19
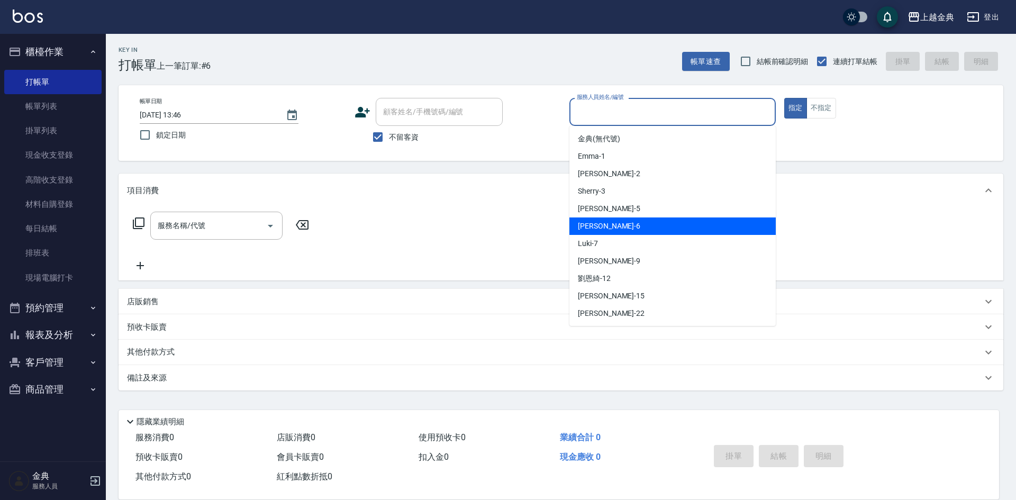
click at [597, 223] on span "[PERSON_NAME] -6" at bounding box center [609, 226] width 62 height 11
type input "[PERSON_NAME]-6"
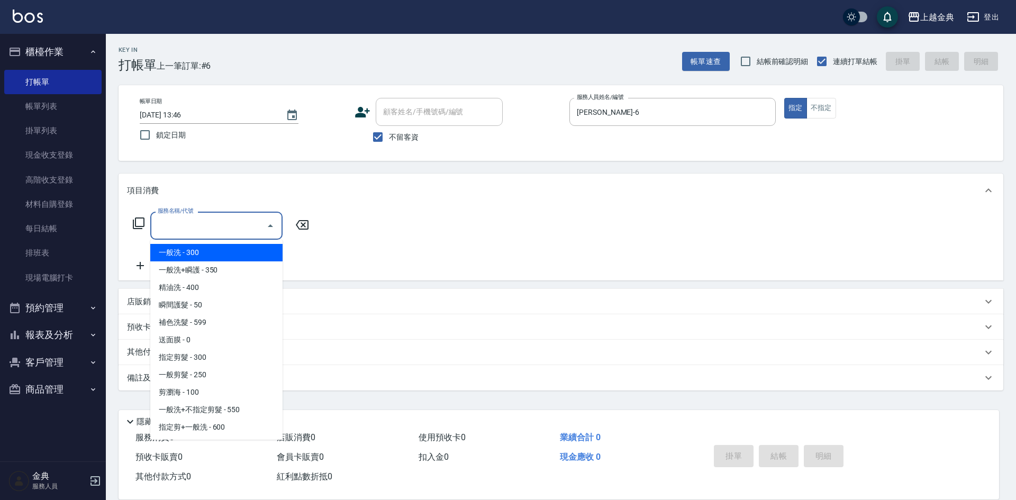
click at [222, 227] on input "服務名稱/代號" at bounding box center [208, 225] width 107 height 19
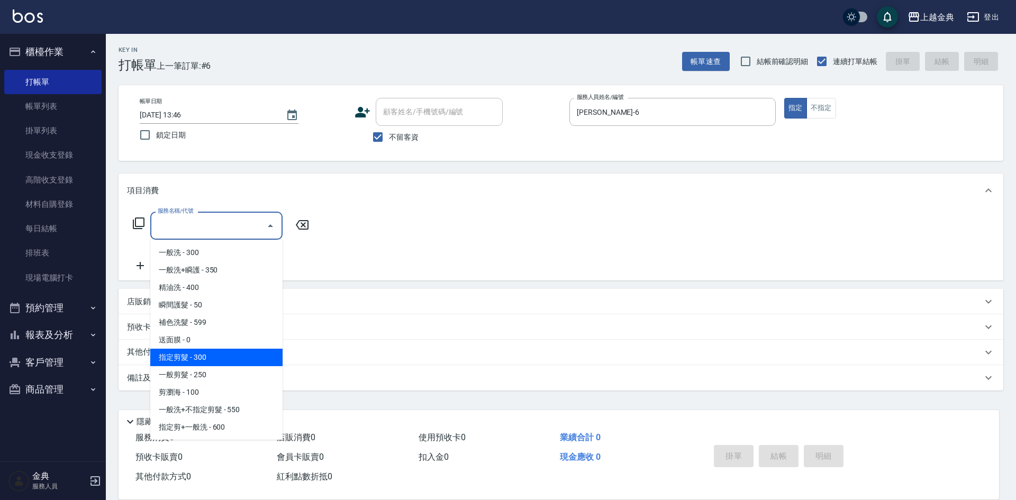
click at [228, 361] on span "指定剪髮 - 300" at bounding box center [216, 357] width 132 height 17
type input "指定剪髮(199)"
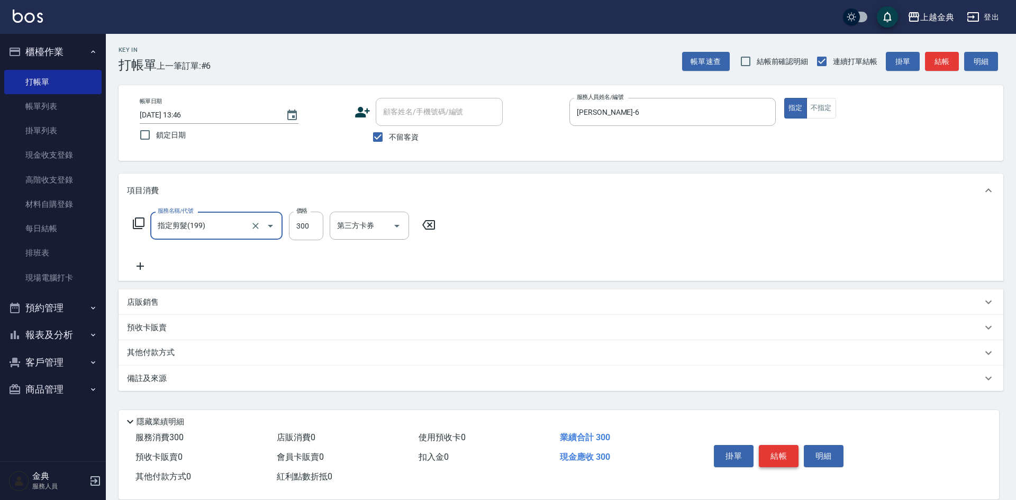
click at [786, 445] on button "結帳" at bounding box center [779, 456] width 40 height 22
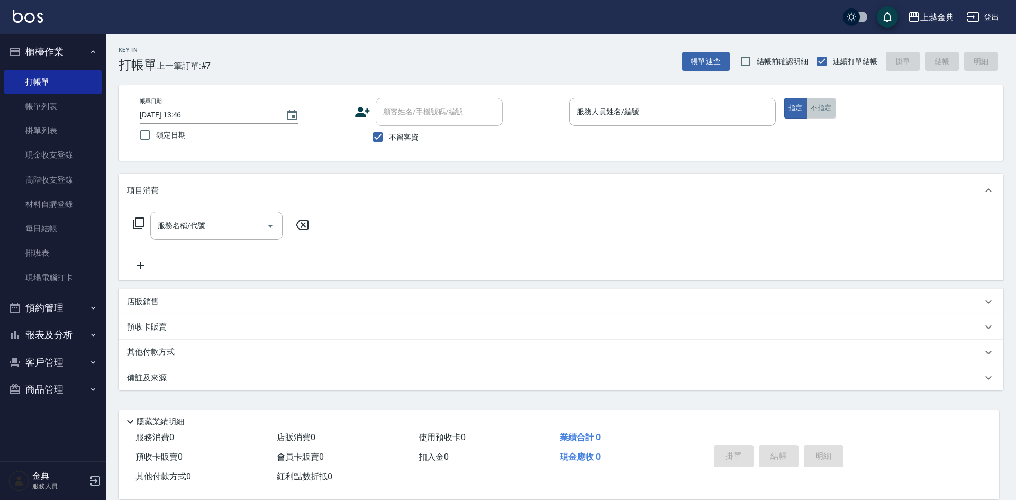
click at [811, 106] on button "不指定" at bounding box center [821, 108] width 30 height 21
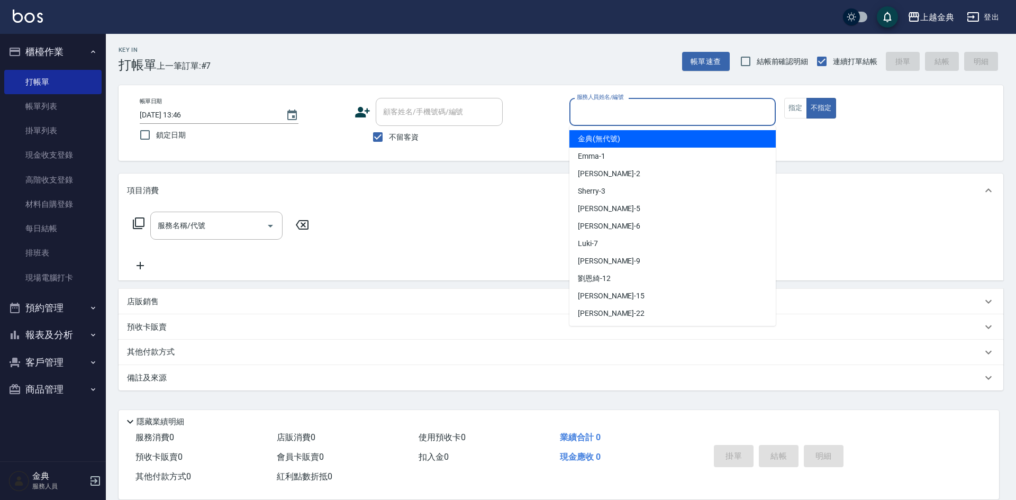
click at [725, 103] on input "服務人員姓名/編號" at bounding box center [672, 112] width 197 height 19
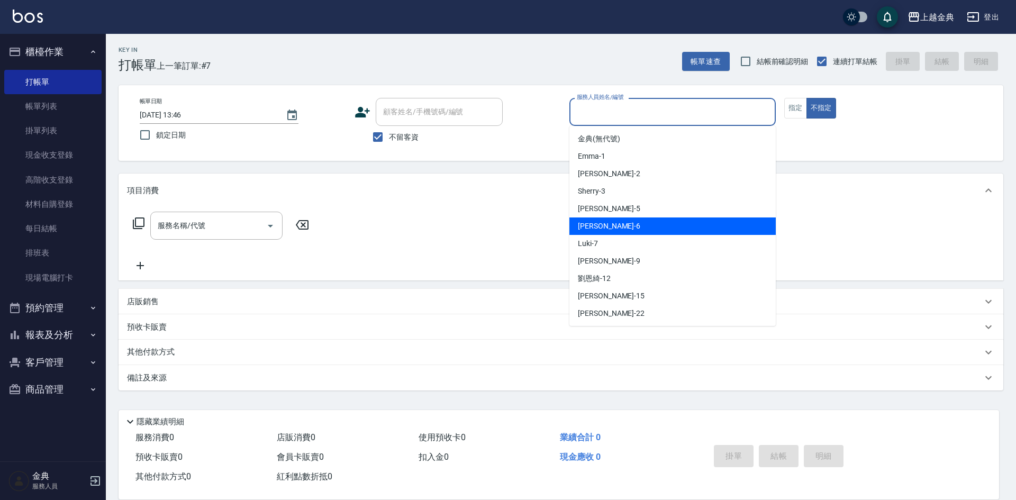
click at [595, 232] on div "[PERSON_NAME] -6" at bounding box center [672, 225] width 206 height 17
type input "[PERSON_NAME]-6"
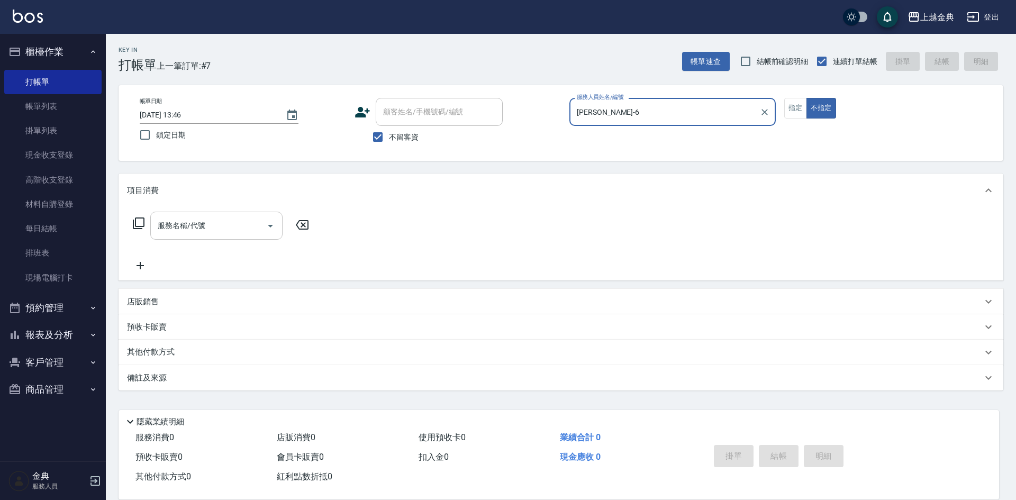
click at [225, 230] on input "服務名稱/代號" at bounding box center [208, 225] width 107 height 19
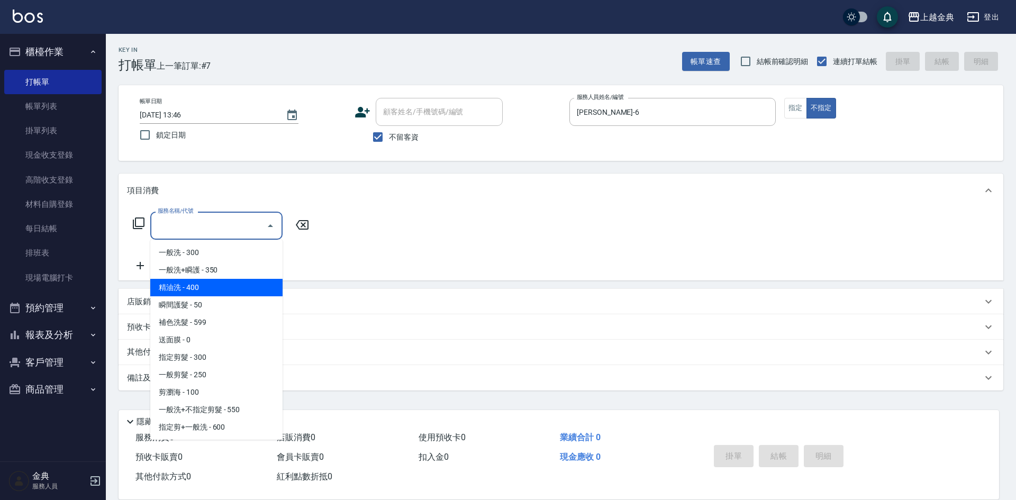
click at [211, 288] on span "精油洗 - 400" at bounding box center [216, 287] width 132 height 17
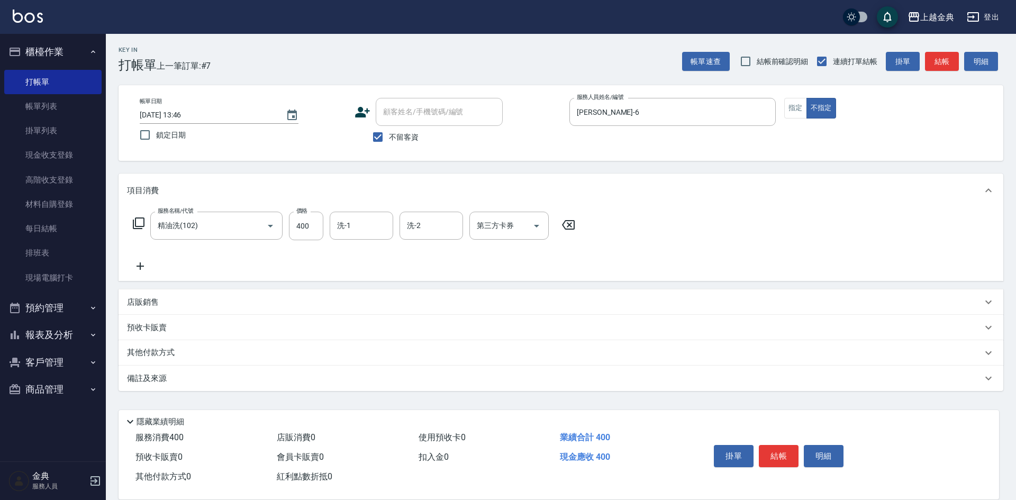
click at [208, 187] on div "項目消費" at bounding box center [554, 190] width 855 height 11
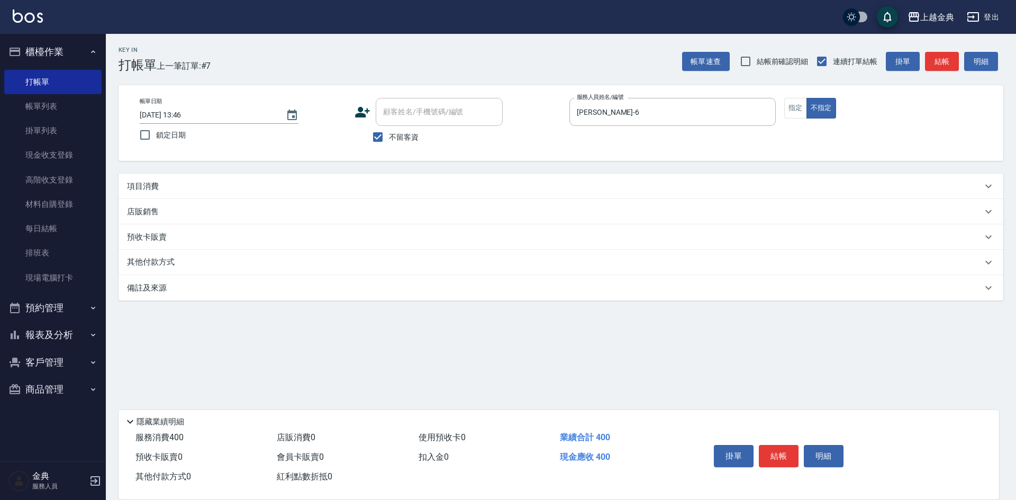
click at [204, 218] on div "店販銷售" at bounding box center [561, 211] width 885 height 25
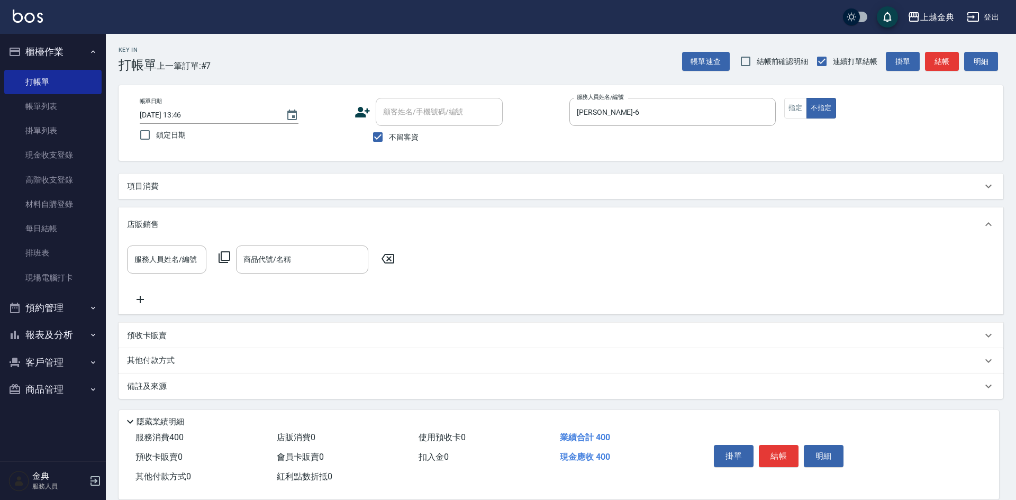
scroll to position [0, 0]
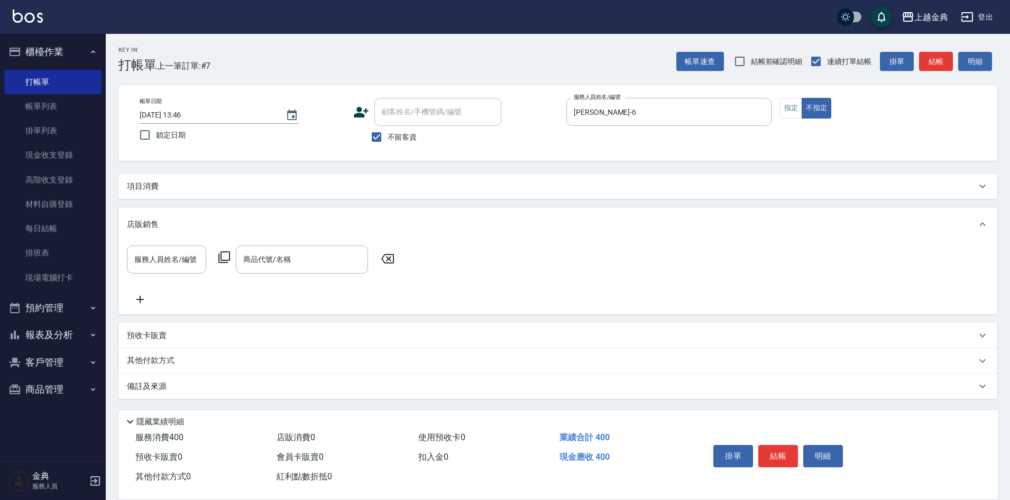
click at [205, 188] on div "項目消費" at bounding box center [552, 186] width 850 height 11
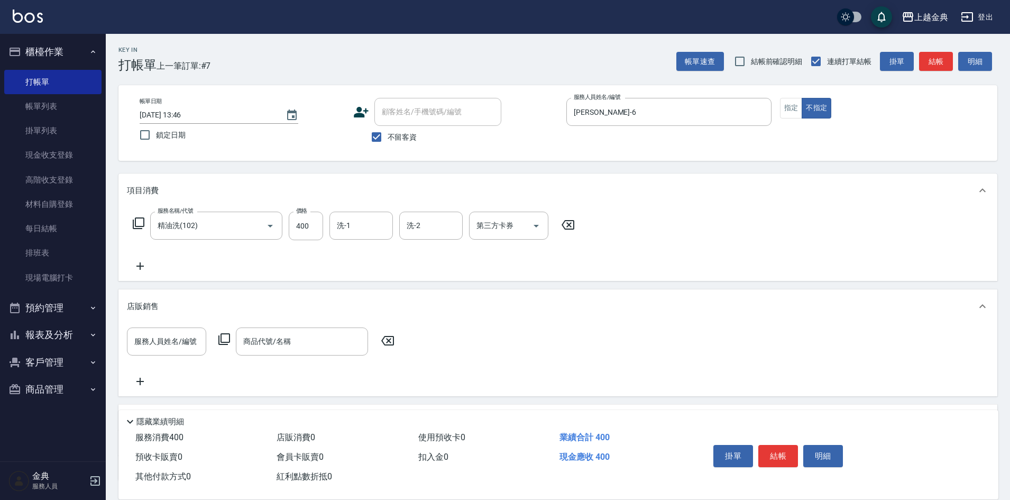
click at [186, 297] on div "店販銷售" at bounding box center [558, 306] width 879 height 34
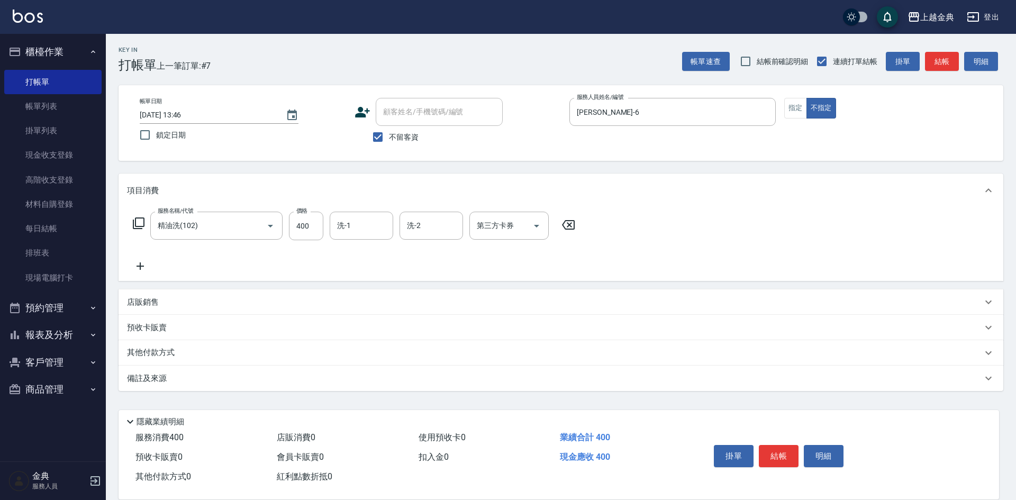
click at [220, 241] on div "服務名稱/代號 精油洗(102) 服務名稱/代號 價格 400 價格 洗-1 洗-1 洗-2 洗-2 第三方卡券 第三方卡券" at bounding box center [354, 242] width 454 height 61
click at [224, 231] on input "精油洗(102)" at bounding box center [201, 225] width 93 height 19
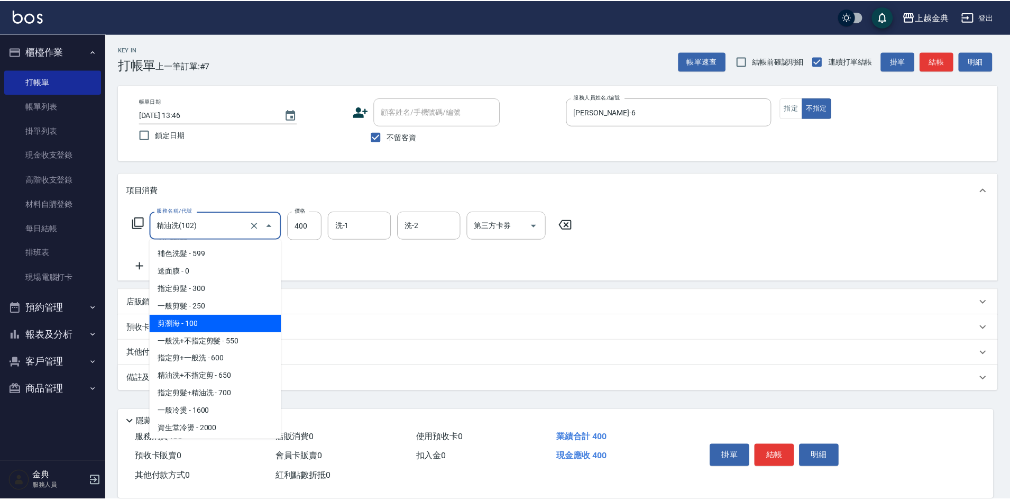
scroll to position [53, 0]
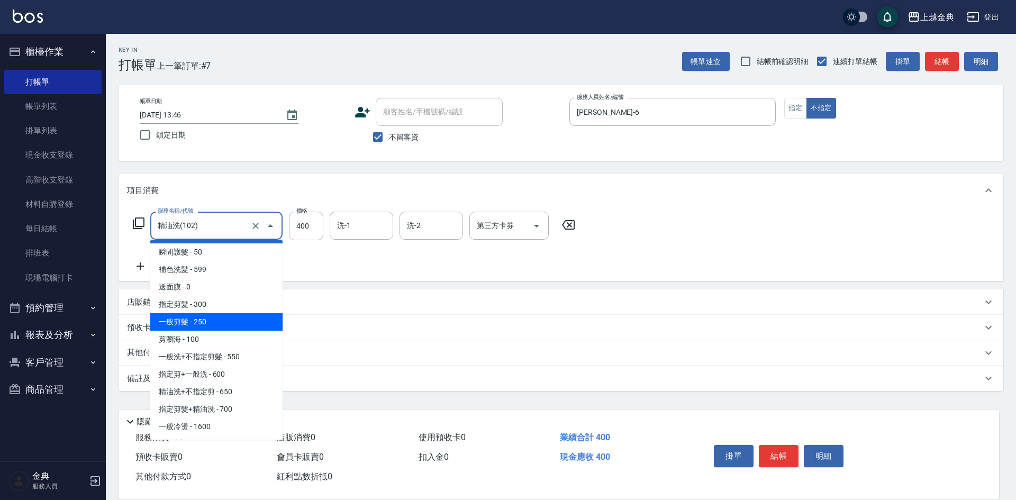
click at [212, 325] on span "一般剪髮 - 250" at bounding box center [216, 321] width 132 height 17
type input "一般剪髮(200)"
type input "250"
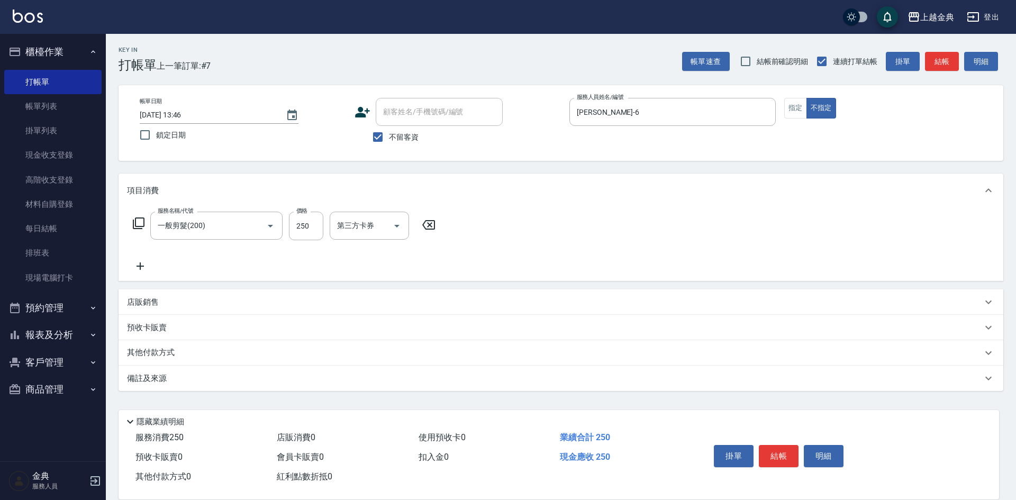
click at [136, 261] on icon at bounding box center [140, 266] width 26 height 13
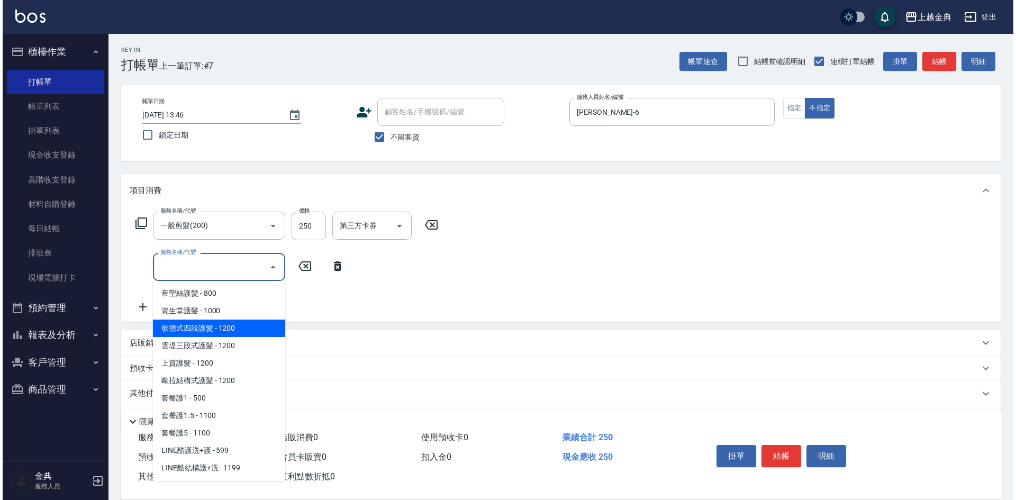
scroll to position [688, 0]
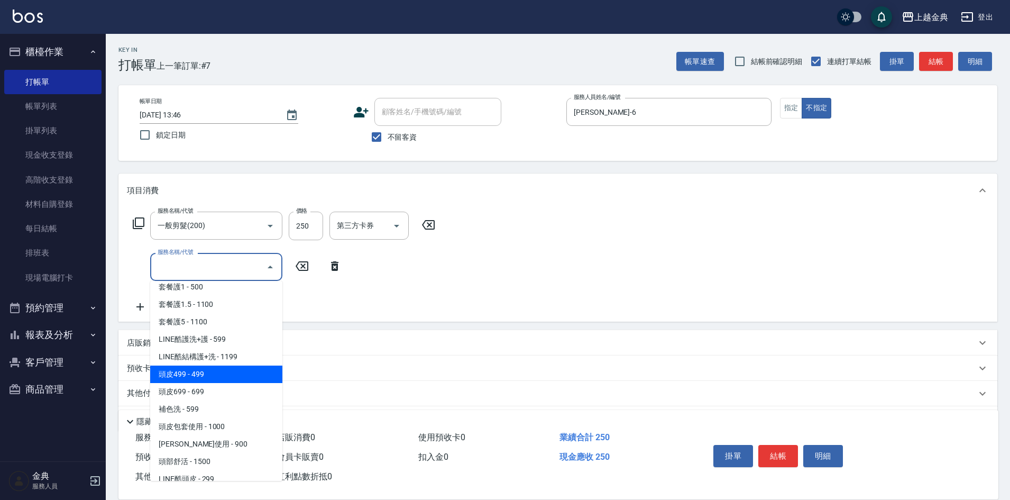
click at [208, 380] on span "頭皮499 - 499" at bounding box center [216, 374] width 132 height 17
type input "頭皮499(601)"
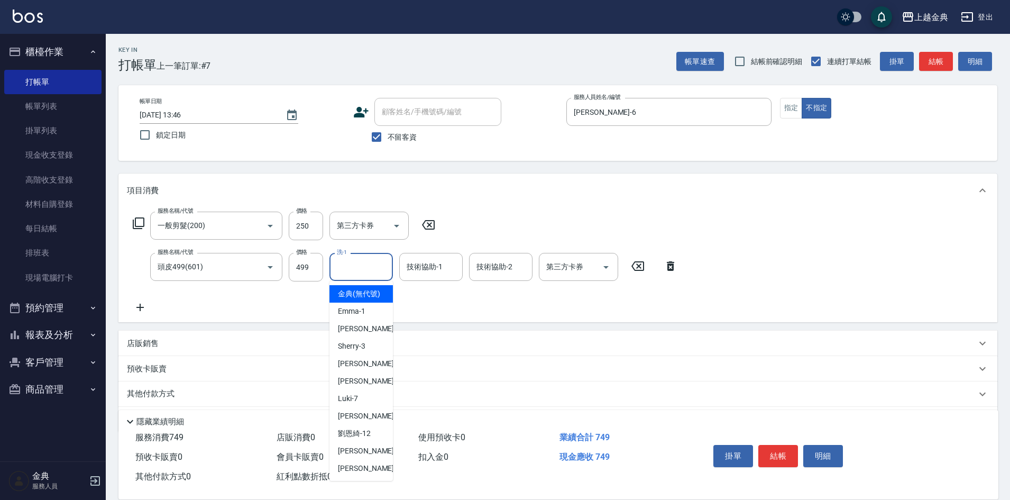
click at [365, 275] on input "洗-1" at bounding box center [361, 267] width 54 height 19
click at [358, 439] on span "[PERSON_NAME]-12" at bounding box center [354, 433] width 33 height 11
type input "[PERSON_NAME]-12"
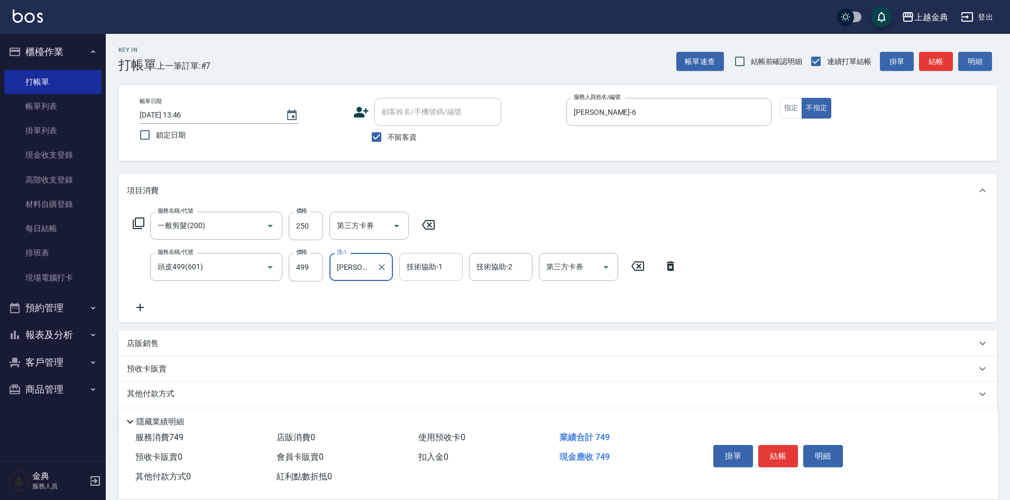
click at [427, 267] on input "技術協助-1" at bounding box center [431, 267] width 54 height 19
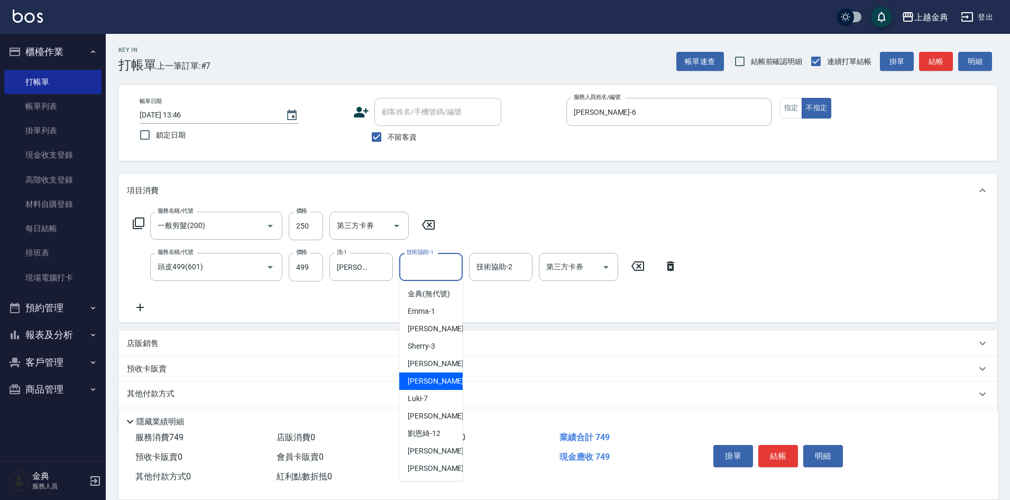
click at [433, 389] on div "[PERSON_NAME] -6" at bounding box center [430, 380] width 63 height 17
type input "[PERSON_NAME]-6"
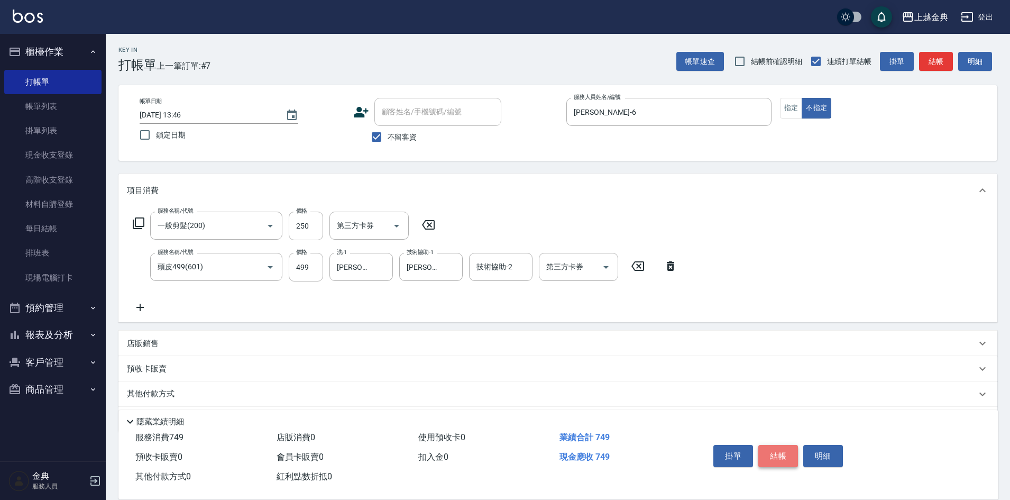
click at [787, 452] on button "結帳" at bounding box center [779, 456] width 40 height 22
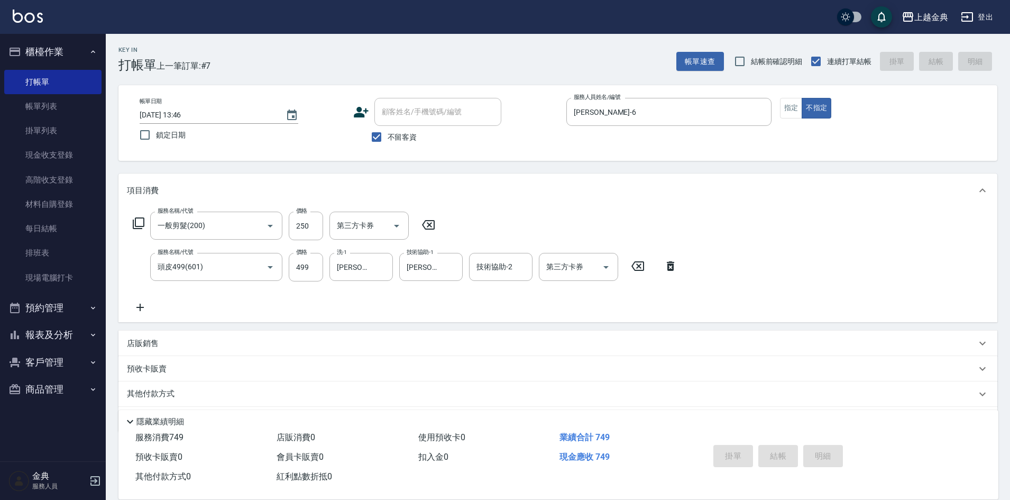
type input "[DATE] 13:47"
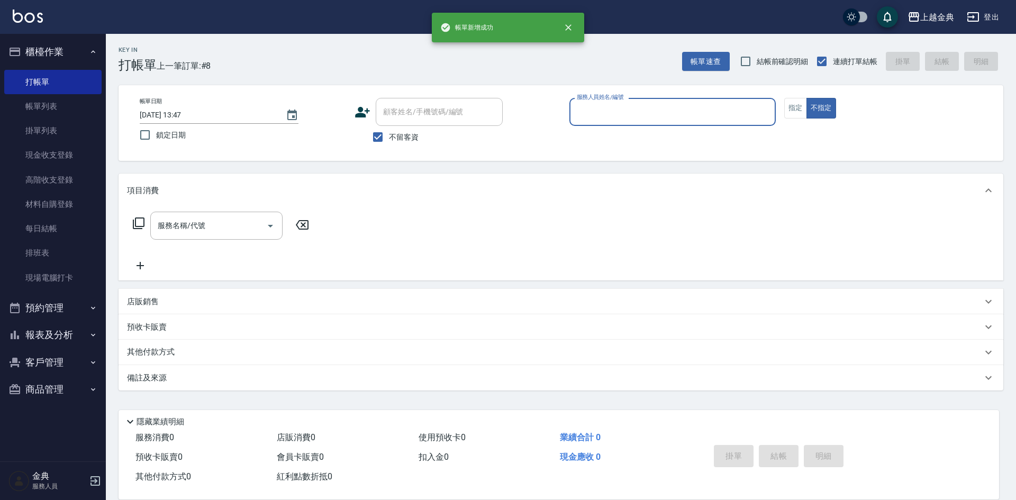
click at [650, 115] on input "服務人員姓名/編號" at bounding box center [672, 112] width 197 height 19
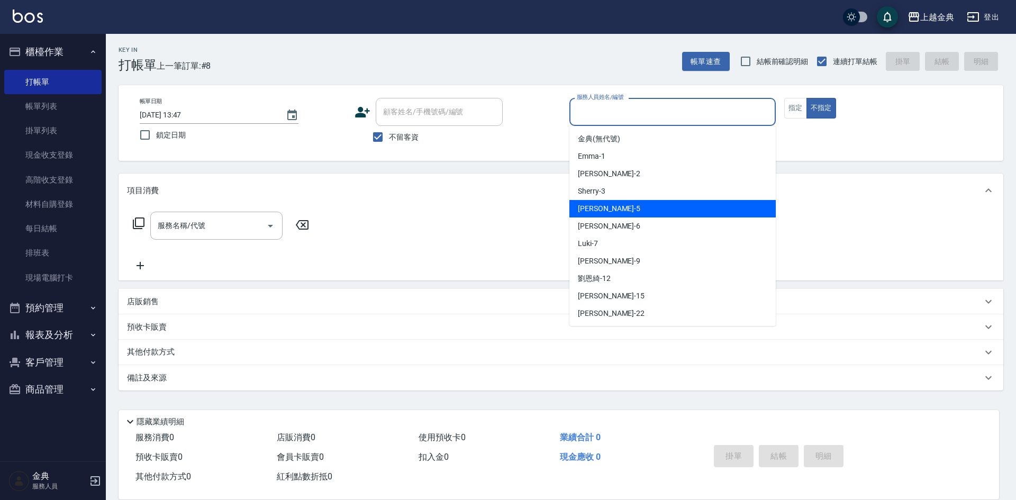
click at [607, 208] on div "[PERSON_NAME] -5" at bounding box center [672, 208] width 206 height 17
type input "[PERSON_NAME]-5"
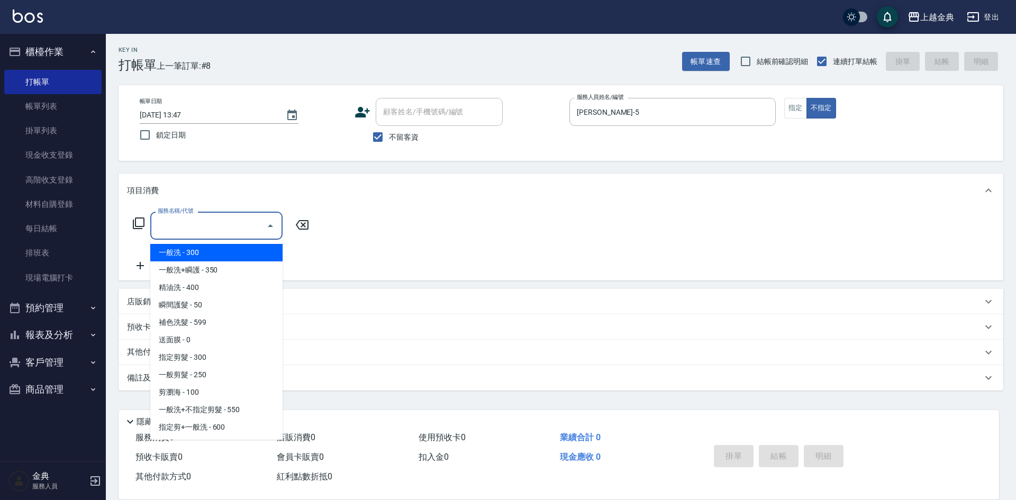
click at [189, 231] on input "服務名稱/代號" at bounding box center [208, 225] width 107 height 19
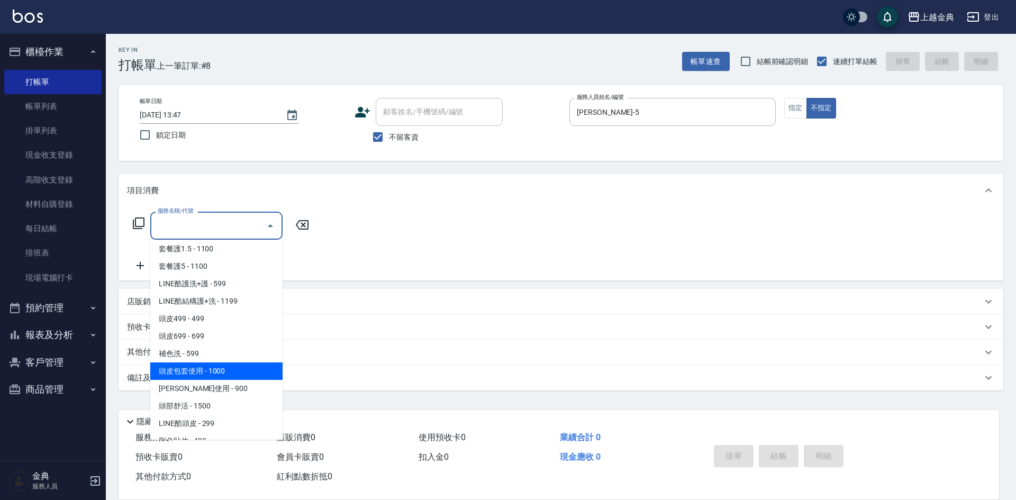
scroll to position [679, 0]
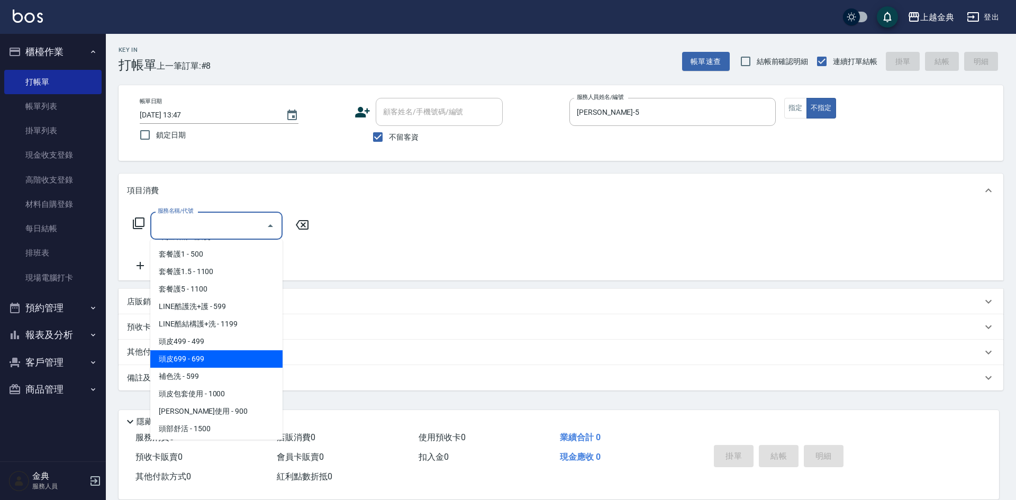
click at [211, 363] on span "頭皮699 - 699" at bounding box center [216, 358] width 132 height 17
type input "頭皮699(602)"
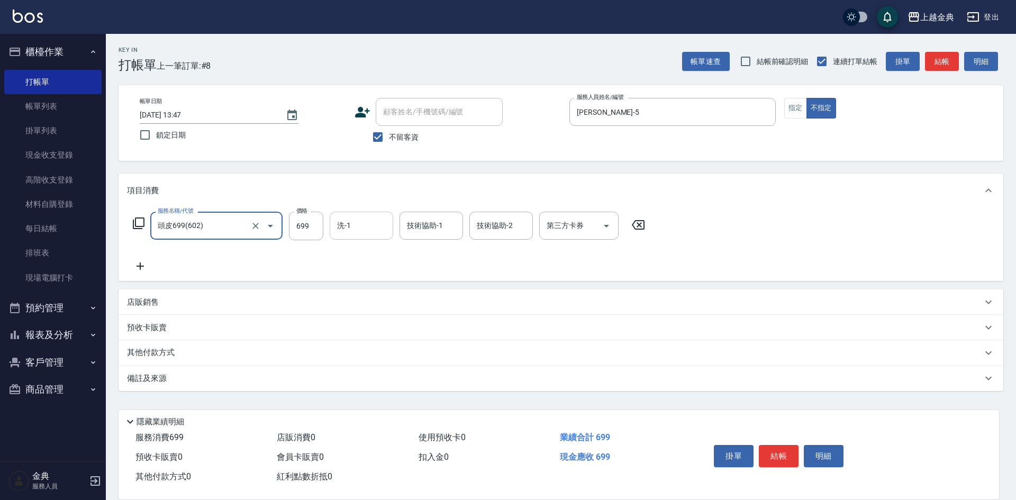
click at [360, 230] on input "洗-1" at bounding box center [361, 225] width 54 height 19
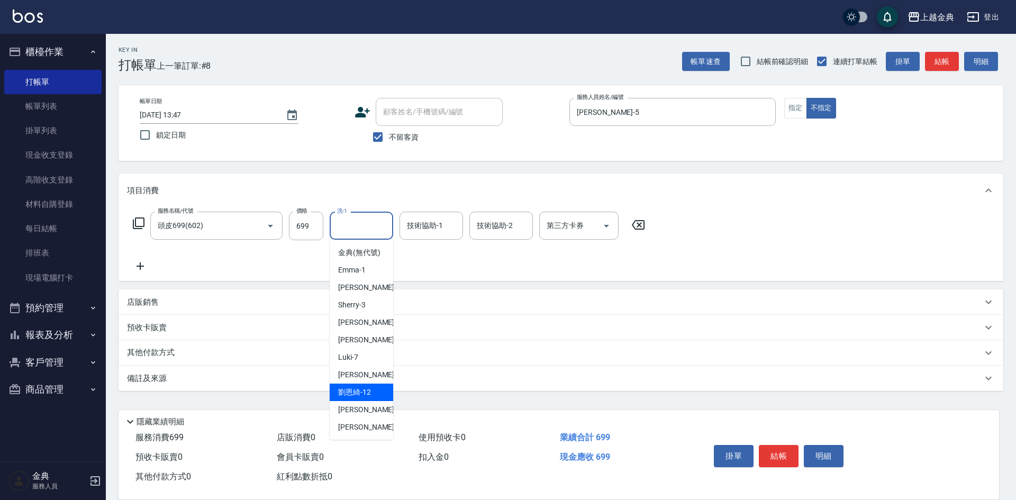
click at [359, 398] on span "[PERSON_NAME]-12" at bounding box center [354, 392] width 33 height 11
type input "[PERSON_NAME]-12"
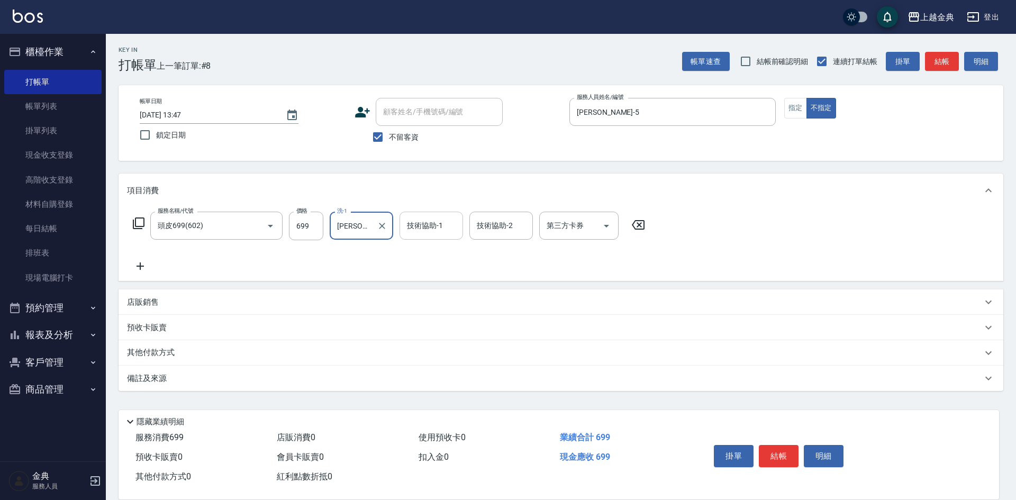
click at [446, 224] on input "技術協助-1" at bounding box center [431, 225] width 54 height 19
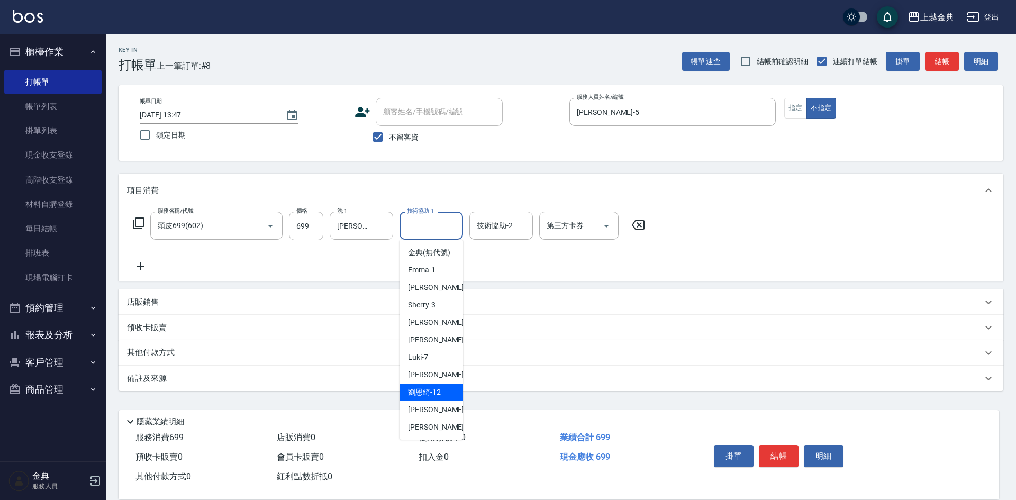
click at [431, 398] on span "[PERSON_NAME]-12" at bounding box center [424, 392] width 33 height 11
type input "[PERSON_NAME]-12"
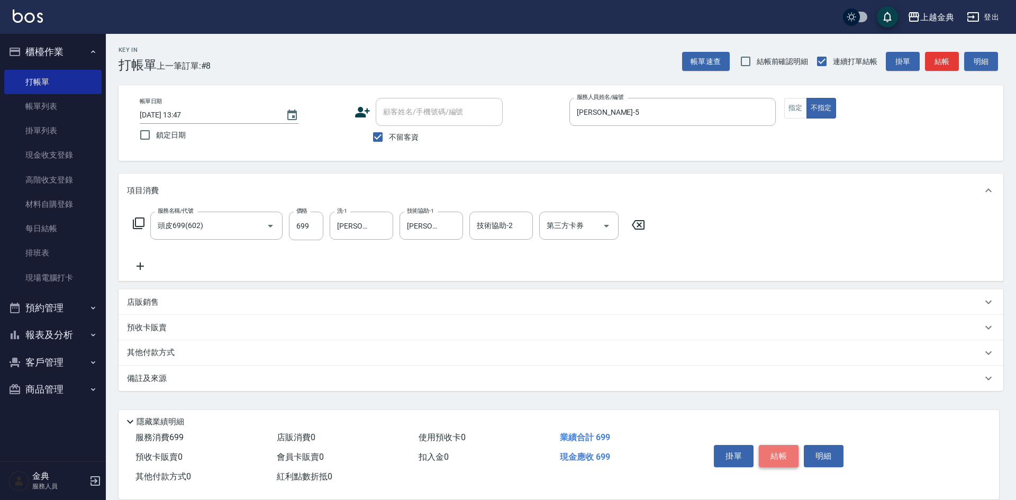
click at [775, 445] on button "結帳" at bounding box center [779, 456] width 40 height 22
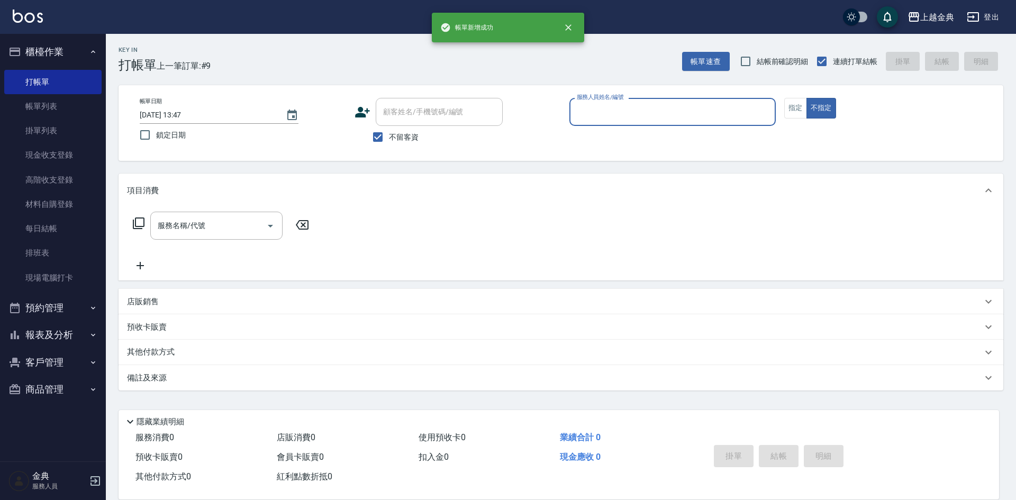
click at [616, 113] on input "服務人員姓名/編號" at bounding box center [672, 112] width 197 height 19
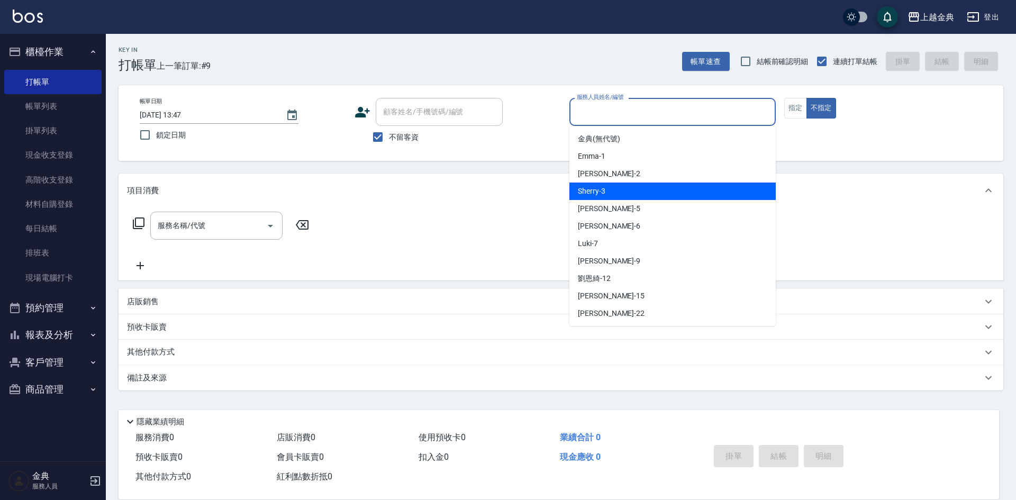
click at [619, 194] on div "Sherry -3" at bounding box center [672, 191] width 206 height 17
type input "Sherry-3"
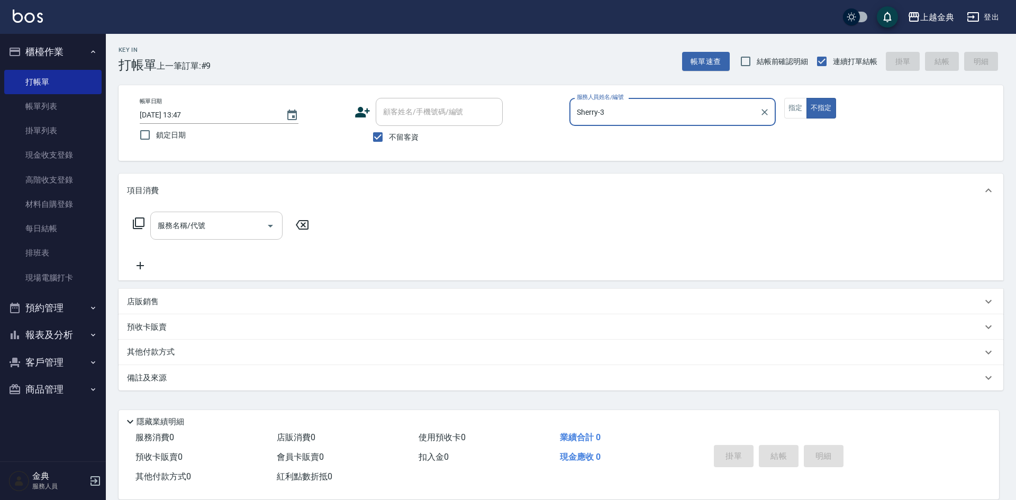
click at [211, 237] on div "服務名稱/代號" at bounding box center [216, 226] width 132 height 28
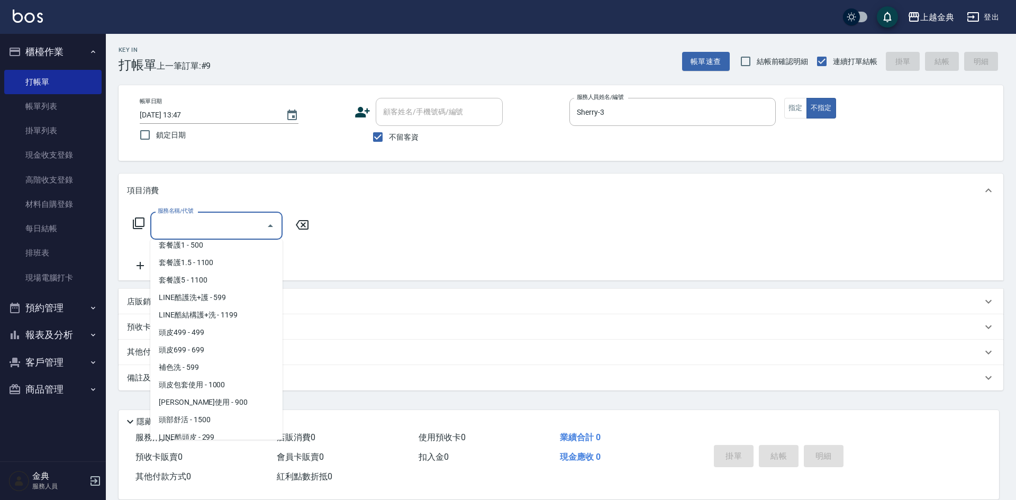
scroll to position [688, 0]
click at [212, 338] on span "頭皮499 - 499" at bounding box center [216, 332] width 132 height 17
type input "頭皮499(601)"
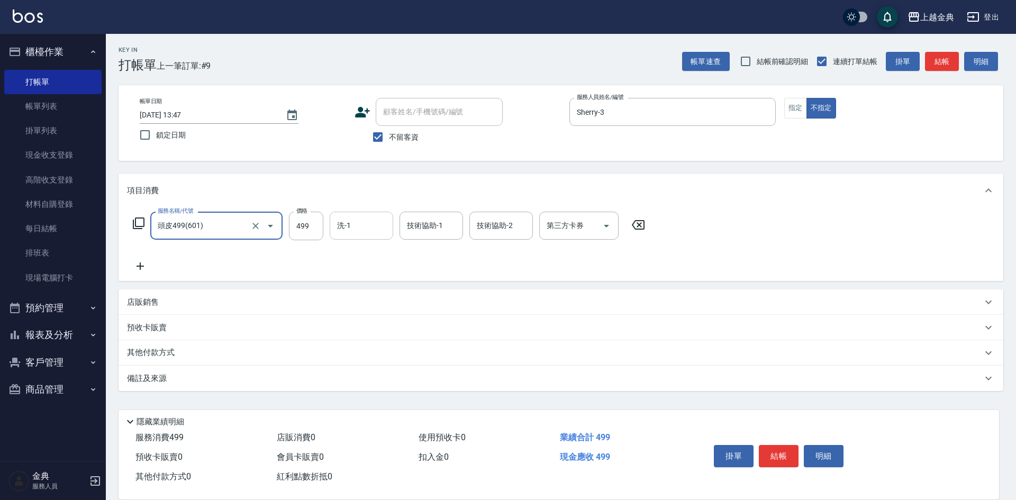
click at [341, 237] on div "洗-1" at bounding box center [361, 226] width 63 height 28
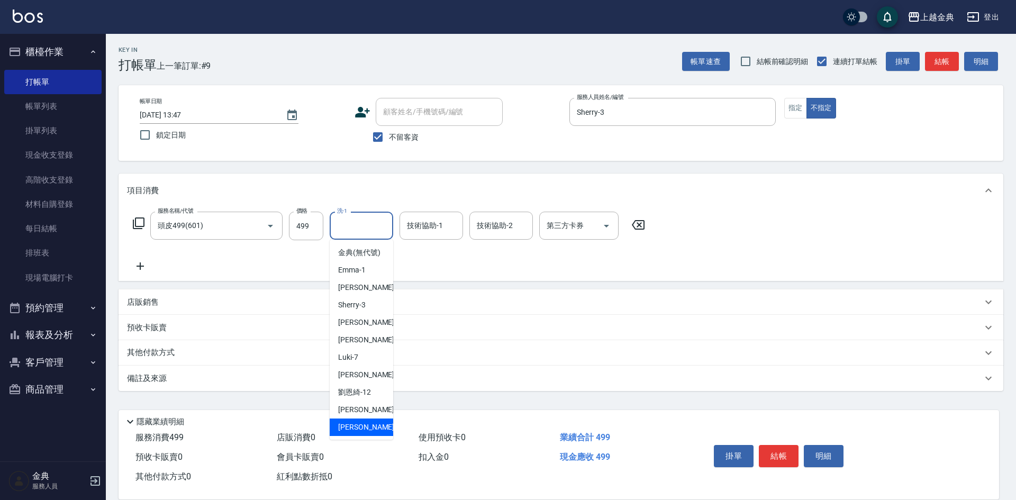
click at [370, 434] on div "[PERSON_NAME] -22" at bounding box center [361, 426] width 63 height 17
type input "[PERSON_NAME]-22"
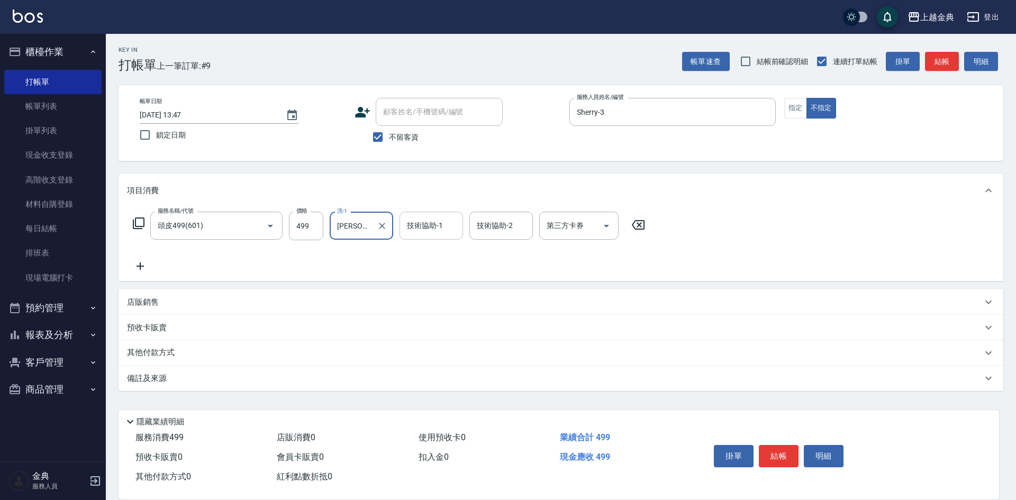
click at [425, 219] on div "技術協助-1 技術協助-1" at bounding box center [430, 226] width 63 height 28
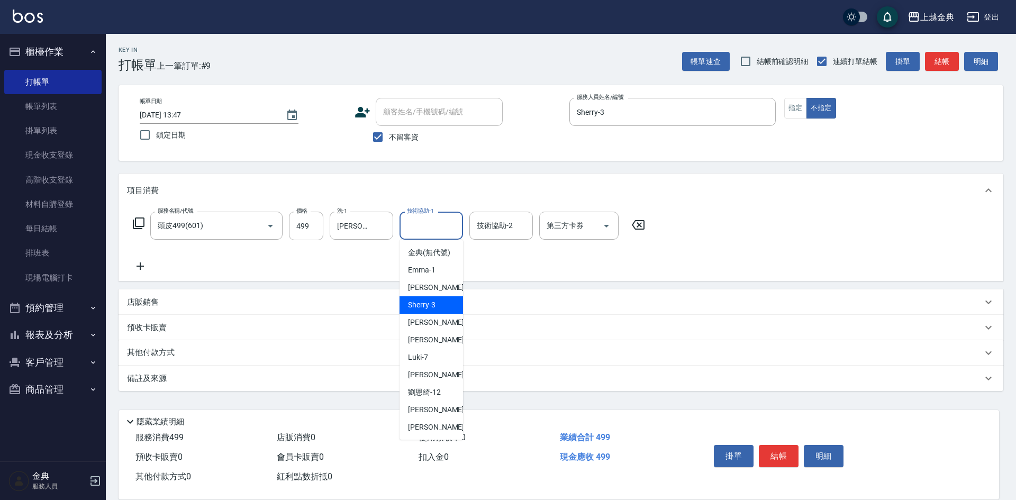
click at [436, 314] on div "Sherry -3" at bounding box center [430, 304] width 63 height 17
type input "Sherry-3"
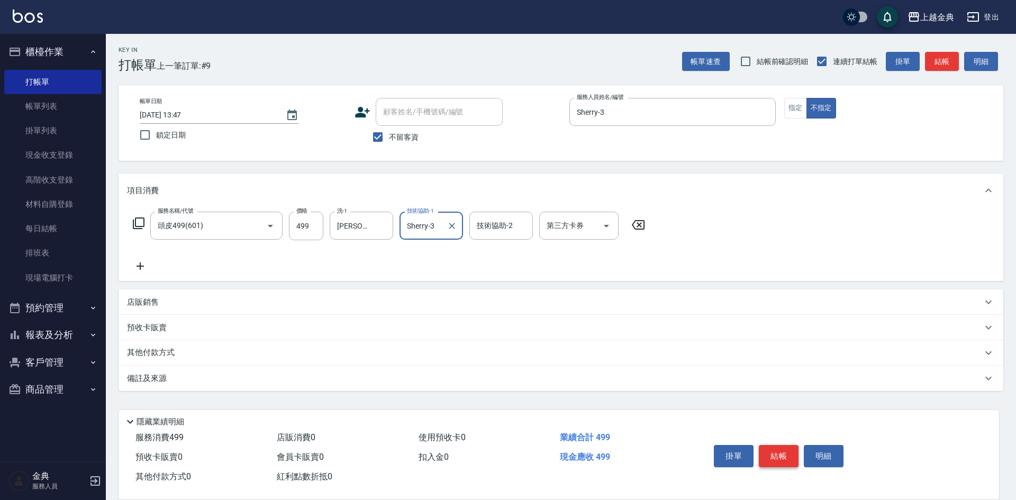
click at [777, 447] on button "結帳" at bounding box center [779, 456] width 40 height 22
